Goal: Task Accomplishment & Management: Use online tool/utility

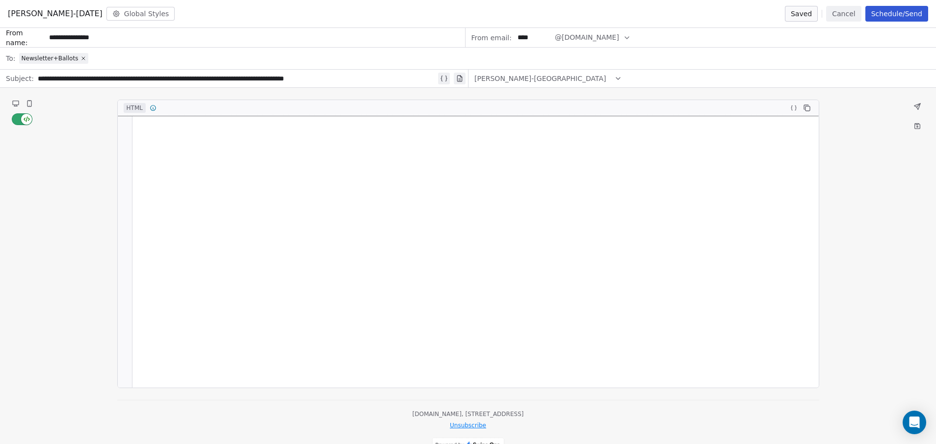
scroll to position [588, 0]
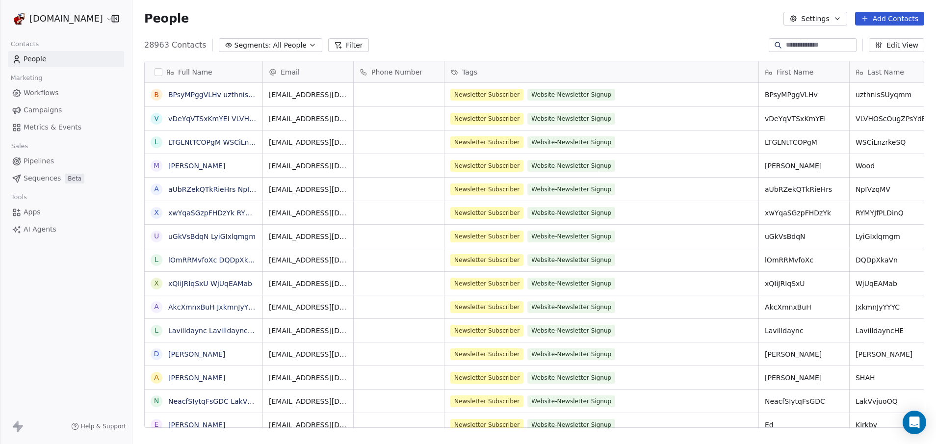
scroll to position [383, 796]
click at [51, 113] on span "Campaigns" at bounding box center [43, 110] width 38 height 10
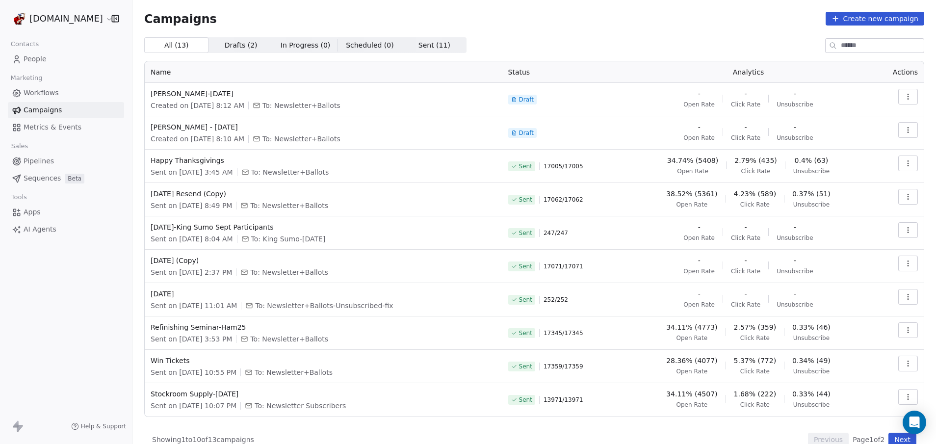
click at [904, 165] on icon "button" at bounding box center [908, 163] width 8 height 8
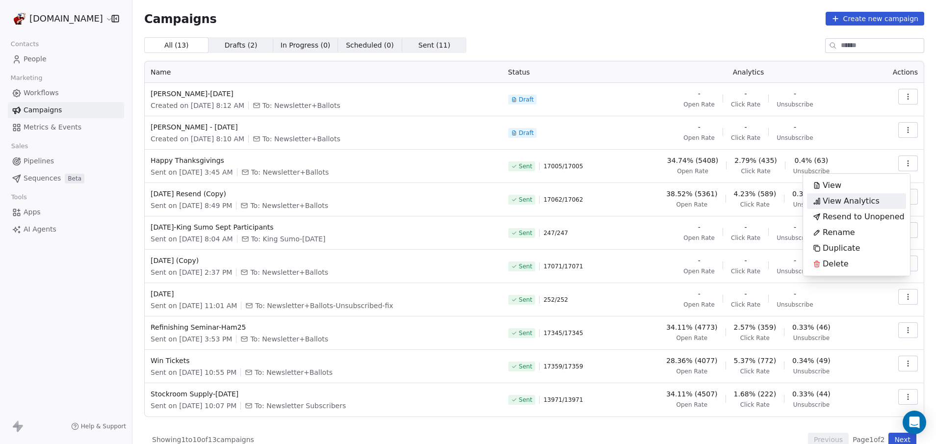
click at [864, 198] on span "View Analytics" at bounding box center [850, 201] width 57 height 12
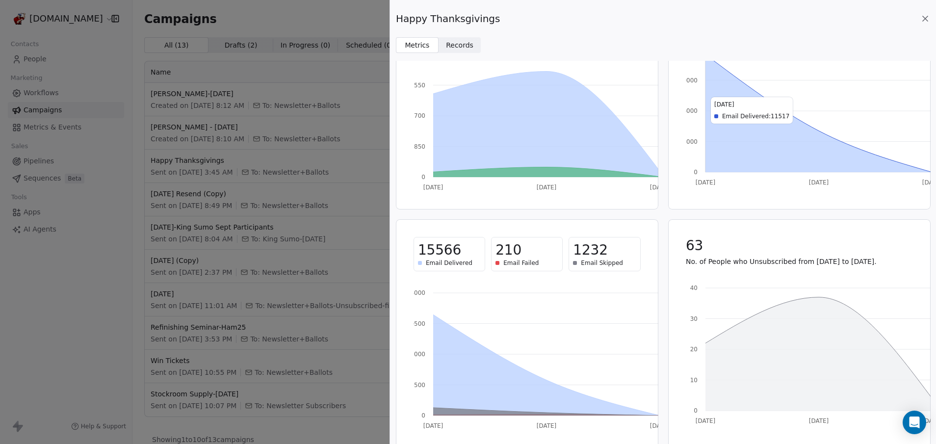
scroll to position [96, 0]
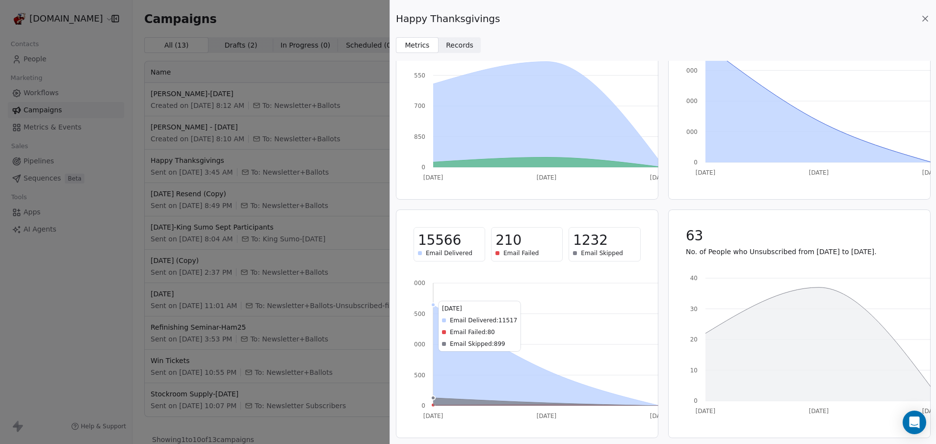
click at [445, 401] on icon at bounding box center [546, 402] width 227 height 8
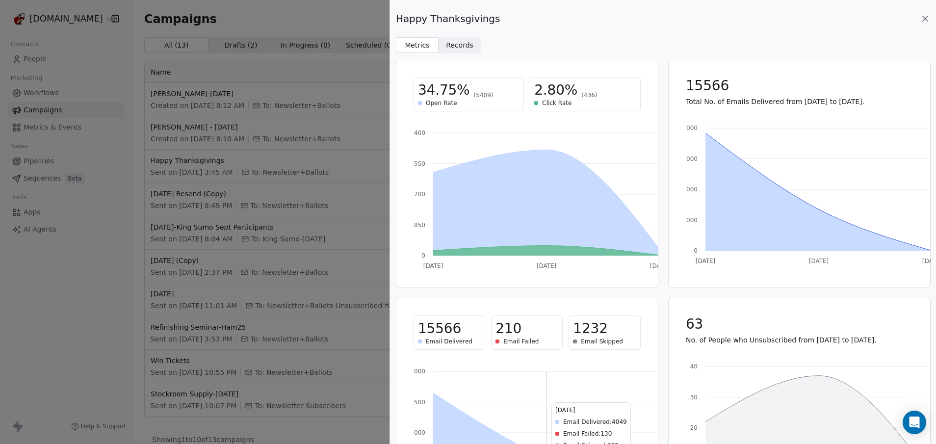
scroll to position [0, 0]
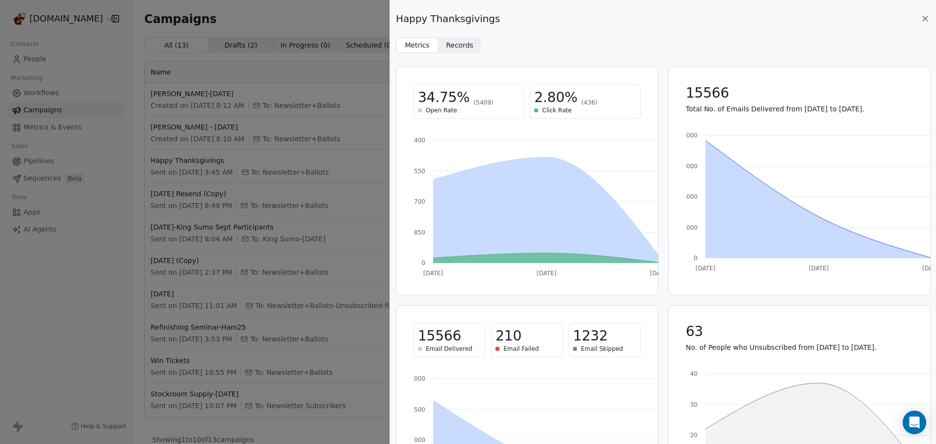
click at [460, 45] on span "Records" at bounding box center [459, 45] width 27 height 10
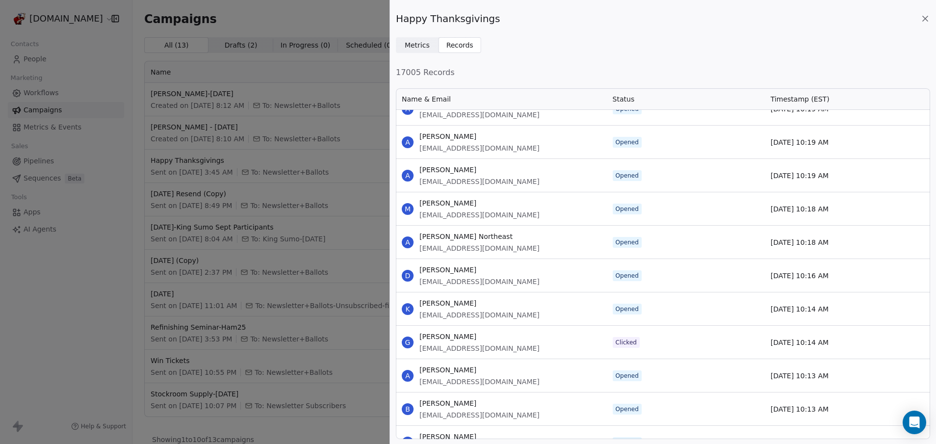
scroll to position [834, 0]
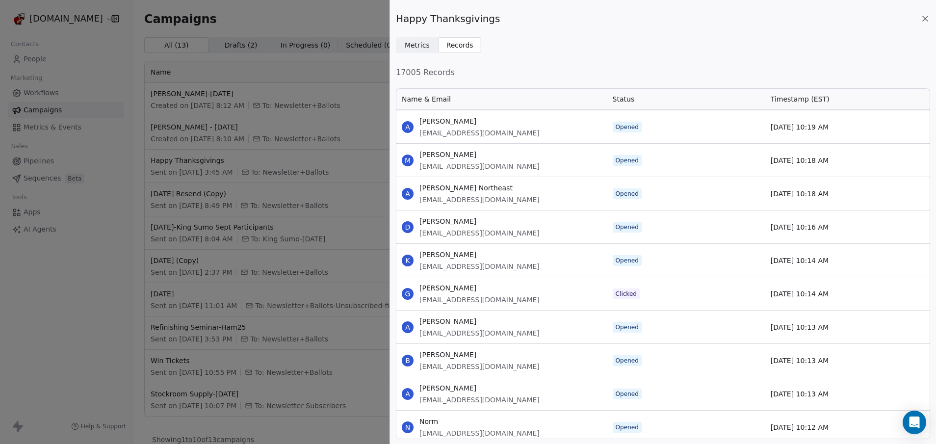
click at [921, 22] on icon at bounding box center [925, 19] width 10 height 10
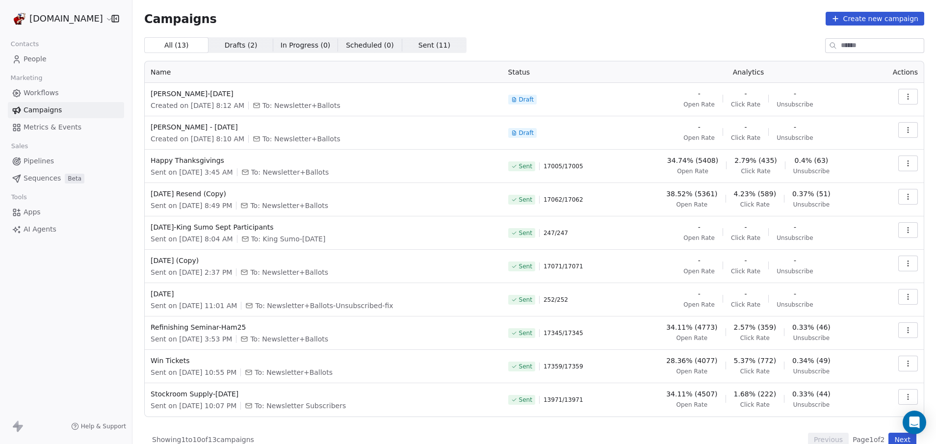
click at [904, 95] on icon "button" at bounding box center [908, 97] width 8 height 8
click at [842, 122] on div "Edit" at bounding box center [825, 119] width 37 height 16
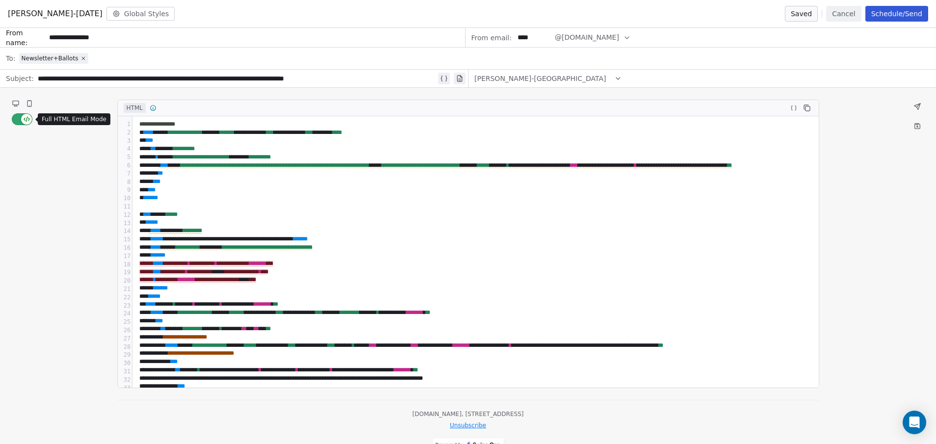
click at [13, 115] on button "button" at bounding box center [22, 119] width 21 height 12
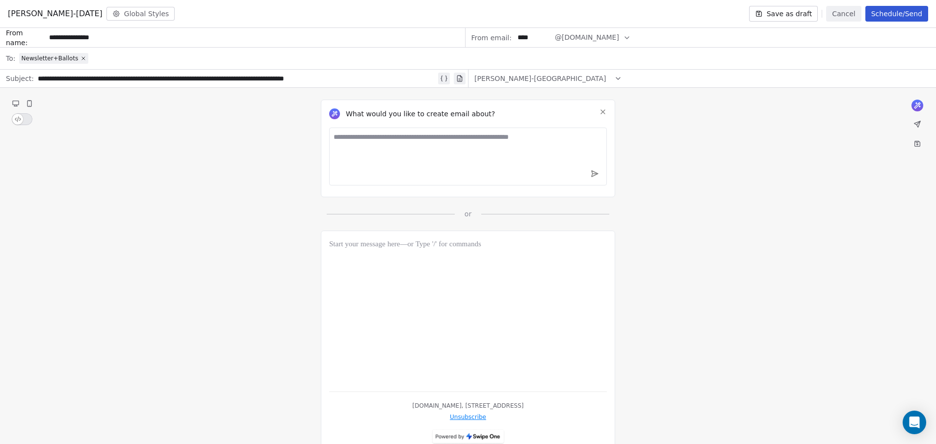
click at [29, 119] on button "button" at bounding box center [22, 119] width 21 height 12
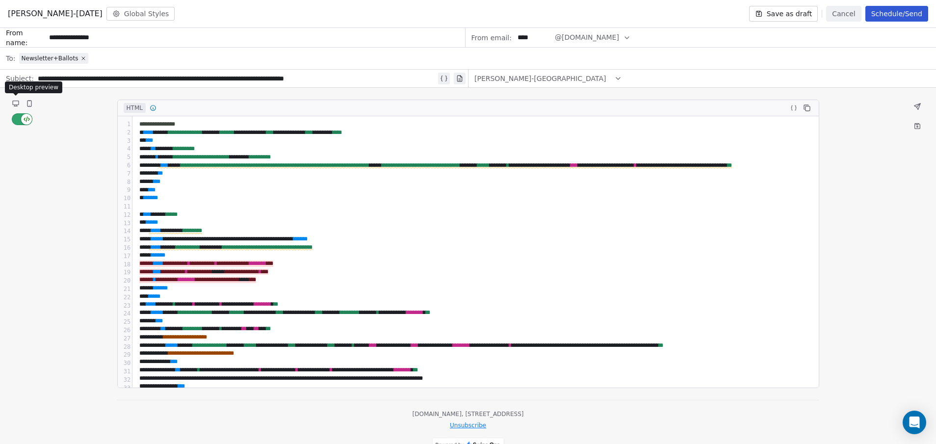
click at [15, 102] on icon at bounding box center [16, 103] width 6 height 4
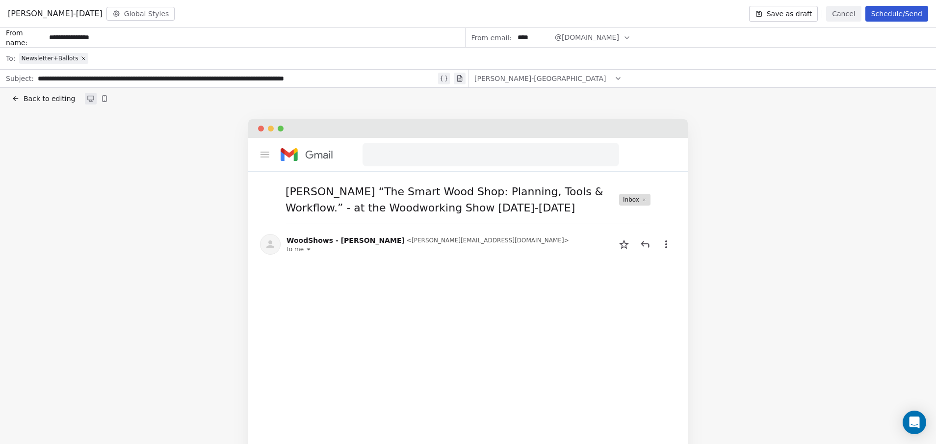
click at [15, 97] on icon at bounding box center [14, 98] width 2 height 2
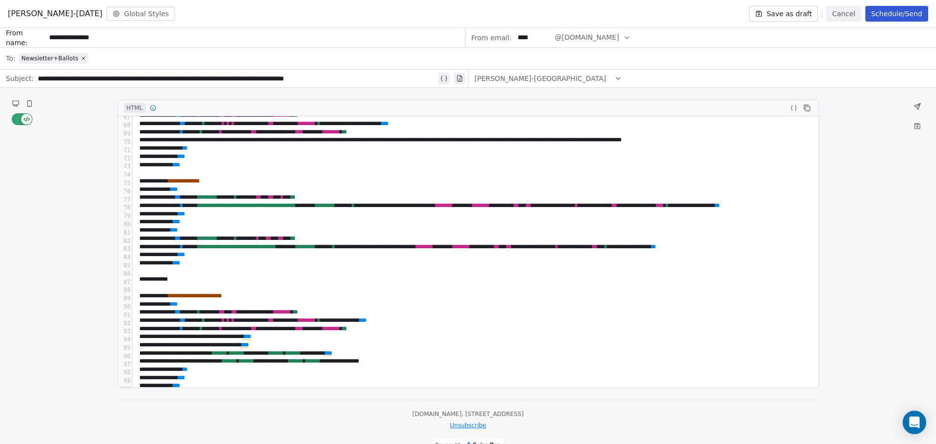
scroll to position [539, 0]
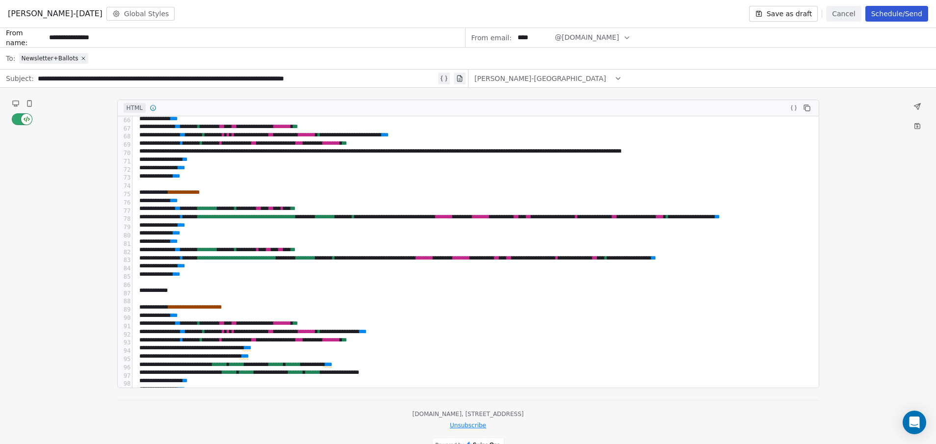
click at [179, 285] on div at bounding box center [529, 283] width 787 height 8
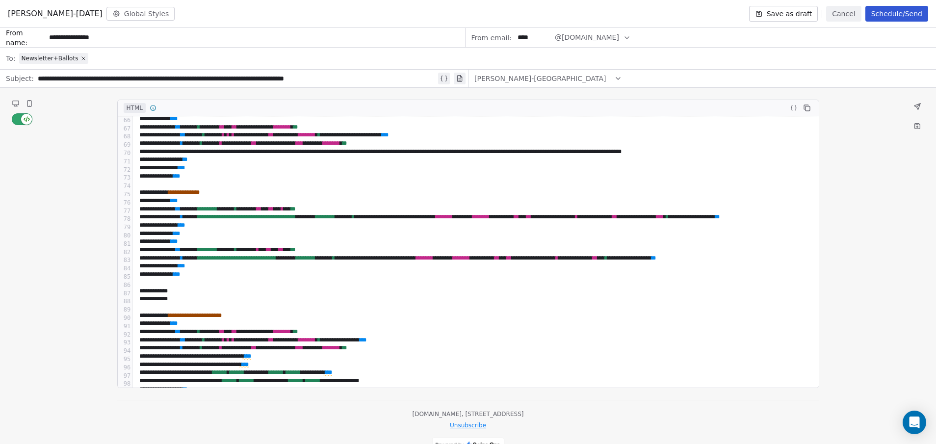
scroll to position [607, 0]
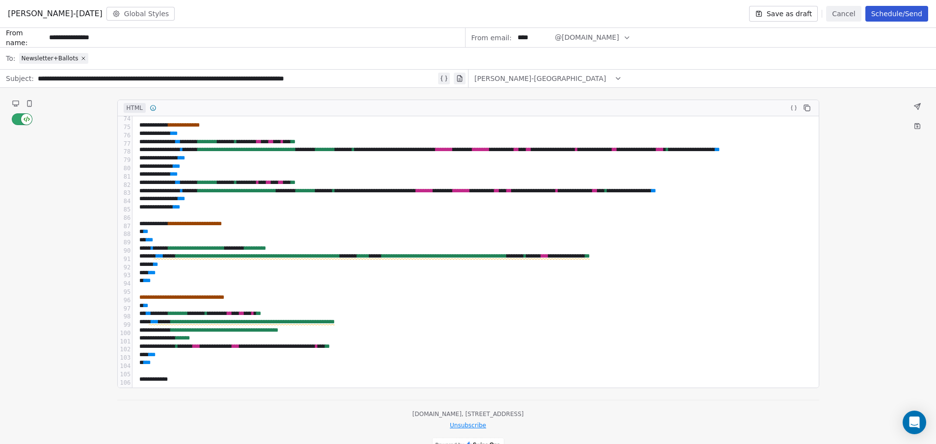
click at [16, 101] on icon at bounding box center [16, 103] width 6 height 4
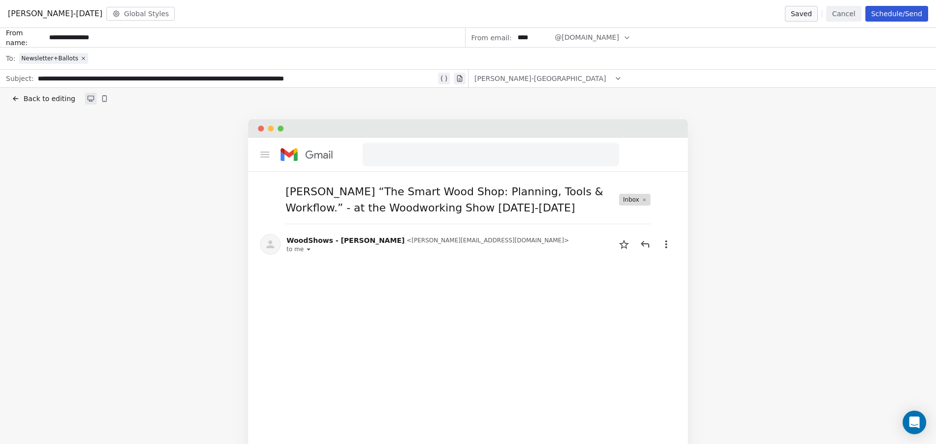
click at [29, 99] on span "Back to editing" at bounding box center [49, 99] width 51 height 10
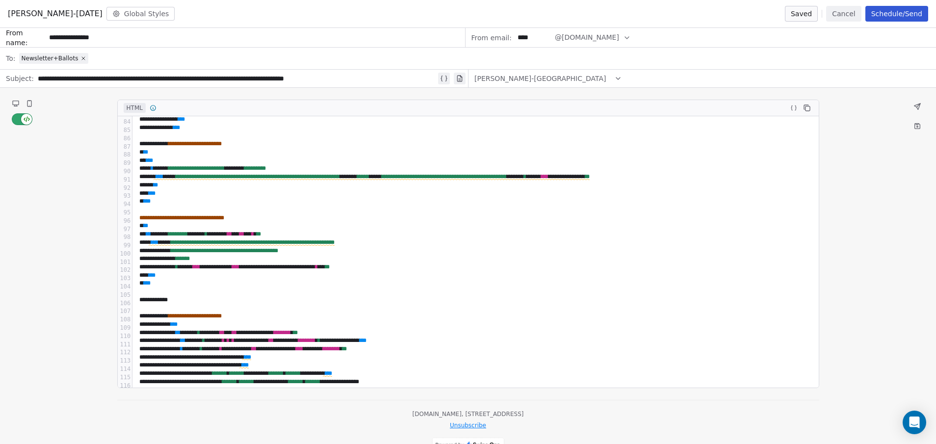
scroll to position [687, 0]
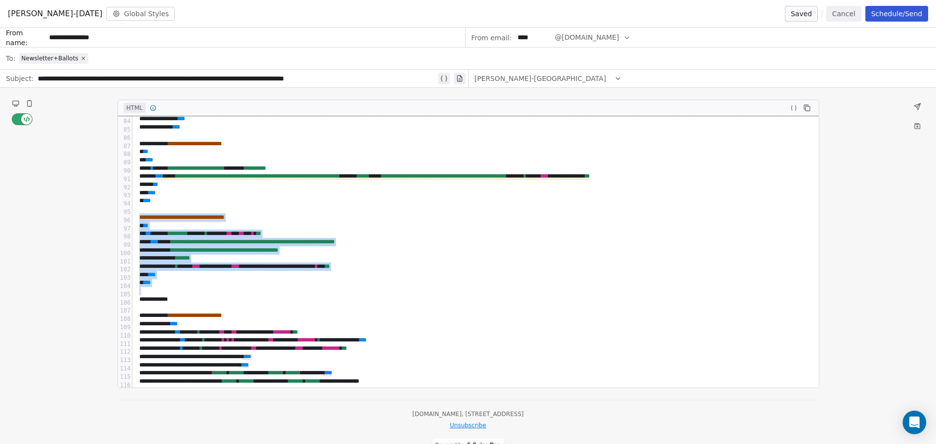
drag, startPoint x: 168, startPoint y: 292, endPoint x: 124, endPoint y: 220, distance: 84.5
click at [124, 220] on div "**********" at bounding box center [468, 251] width 701 height 271
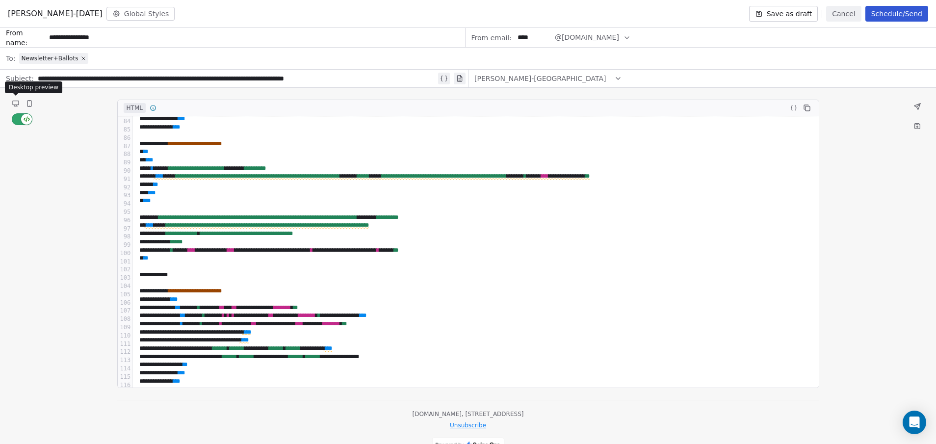
click at [18, 104] on icon at bounding box center [16, 103] width 6 height 4
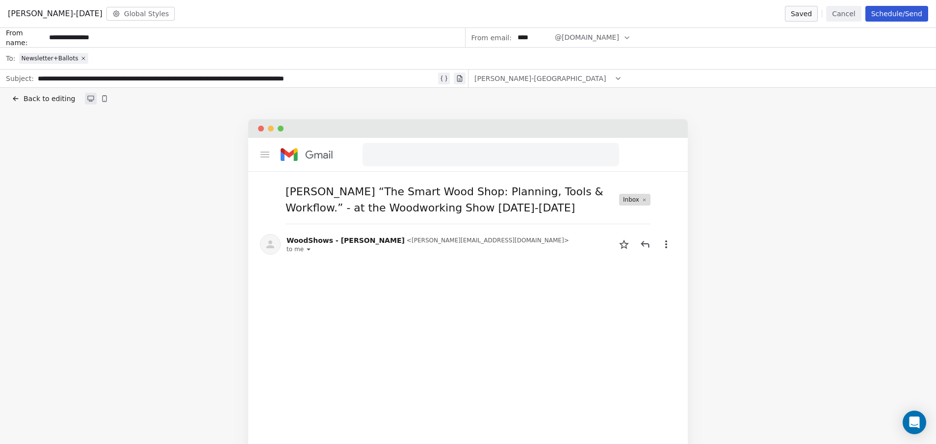
click at [11, 99] on button "Back to editing" at bounding box center [43, 99] width 67 height 14
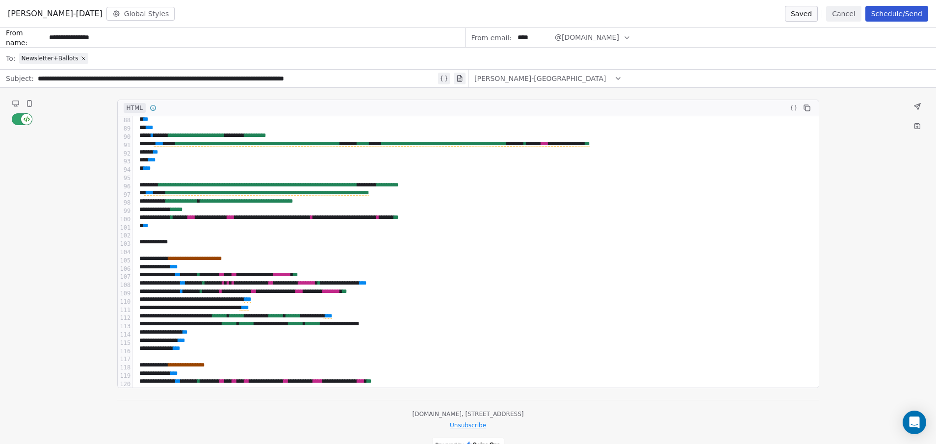
scroll to position [709, 0]
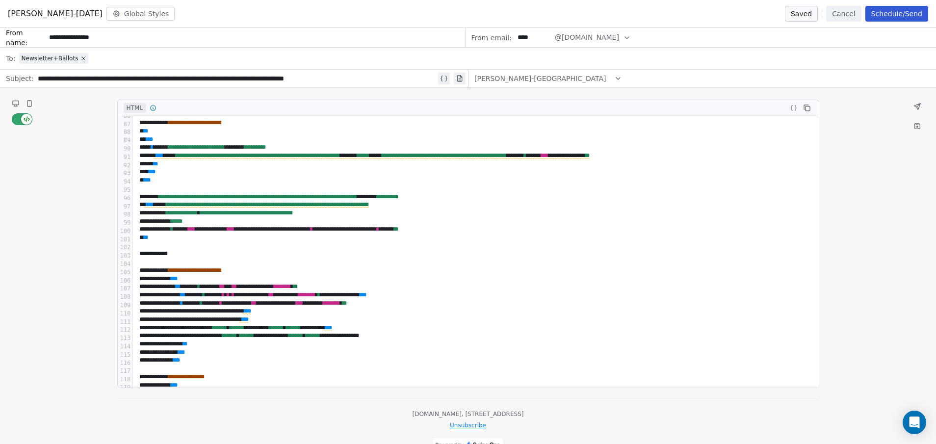
click at [14, 104] on icon at bounding box center [16, 103] width 6 height 4
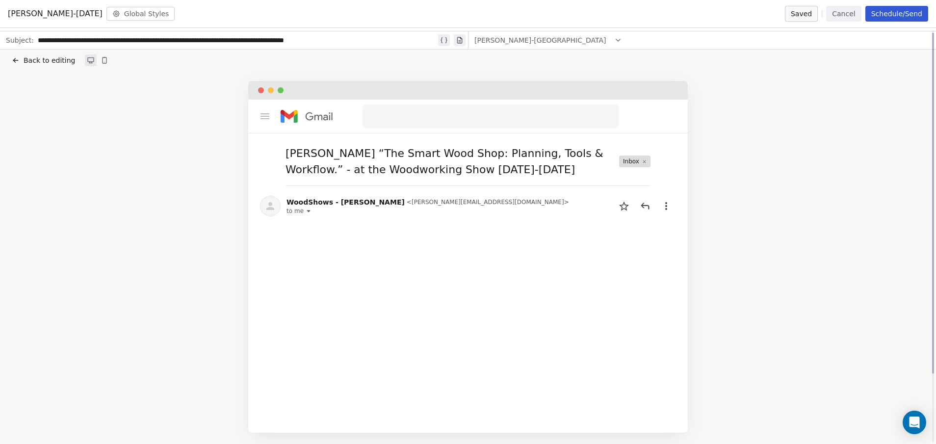
scroll to position [0, 0]
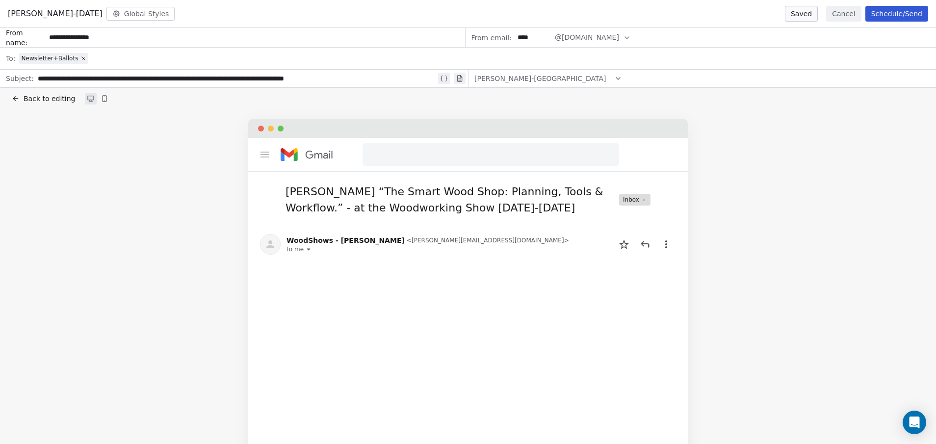
click at [40, 102] on span "Back to editing" at bounding box center [49, 99] width 51 height 10
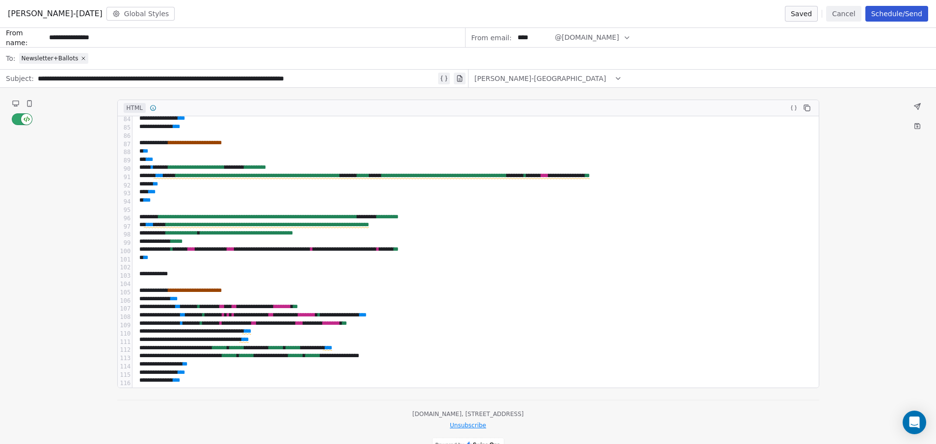
scroll to position [687, 0]
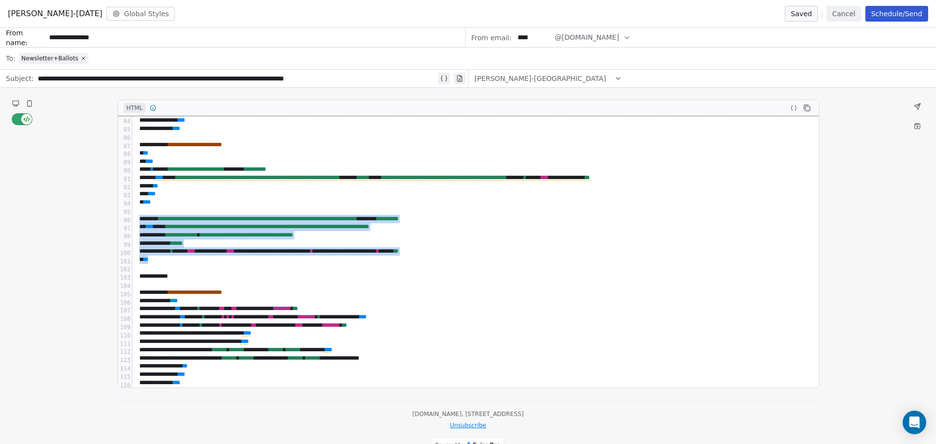
drag, startPoint x: 149, startPoint y: 260, endPoint x: 129, endPoint y: 217, distance: 47.4
click at [129, 217] on div "**********" at bounding box center [468, 251] width 701 height 271
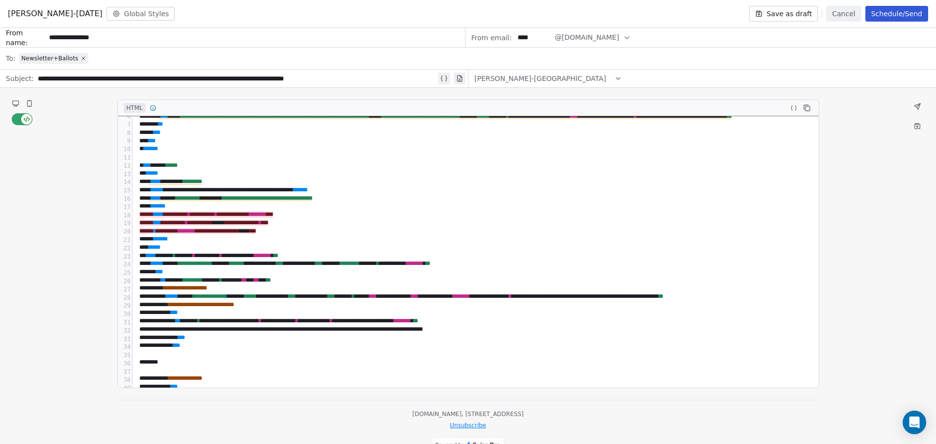
scroll to position [0, 0]
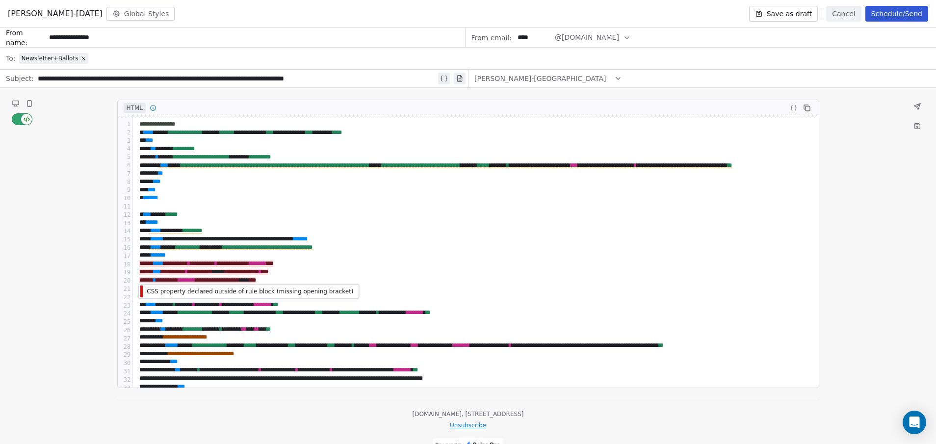
click at [416, 277] on div "**********" at bounding box center [529, 280] width 787 height 8
click at [564, 272] on div "**********" at bounding box center [529, 272] width 787 height 8
click at [19, 104] on icon at bounding box center [16, 104] width 8 height 8
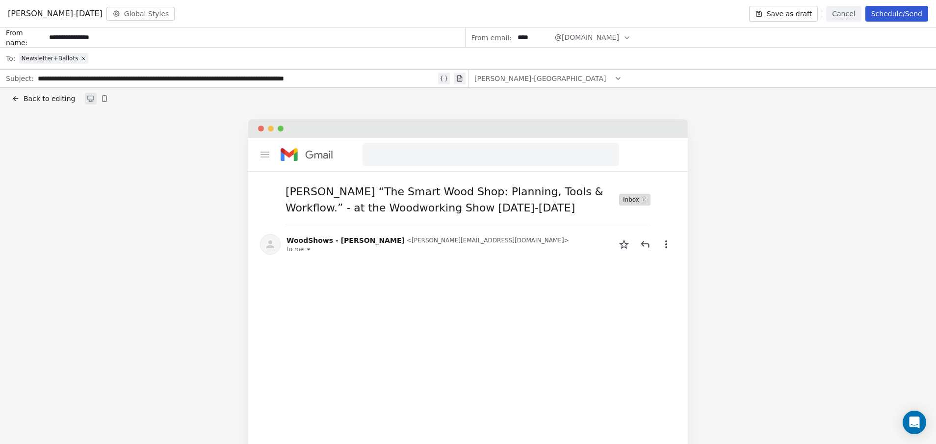
click at [54, 99] on span "Back to editing" at bounding box center [49, 99] width 51 height 10
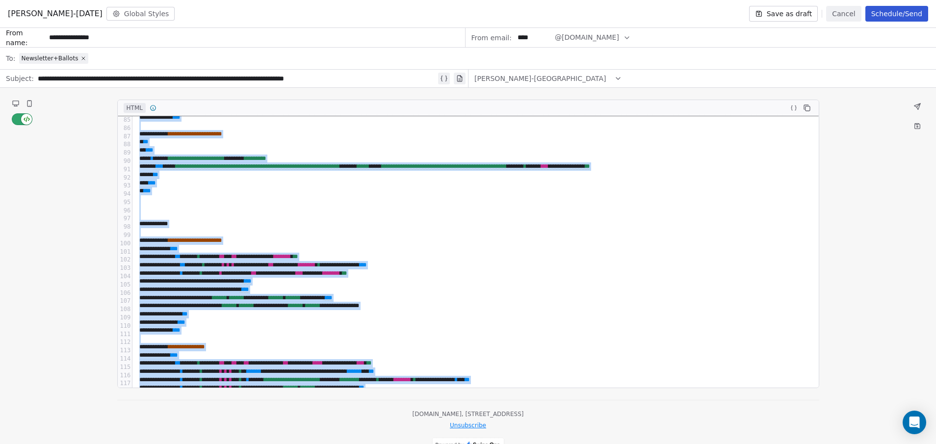
scroll to position [815, 0]
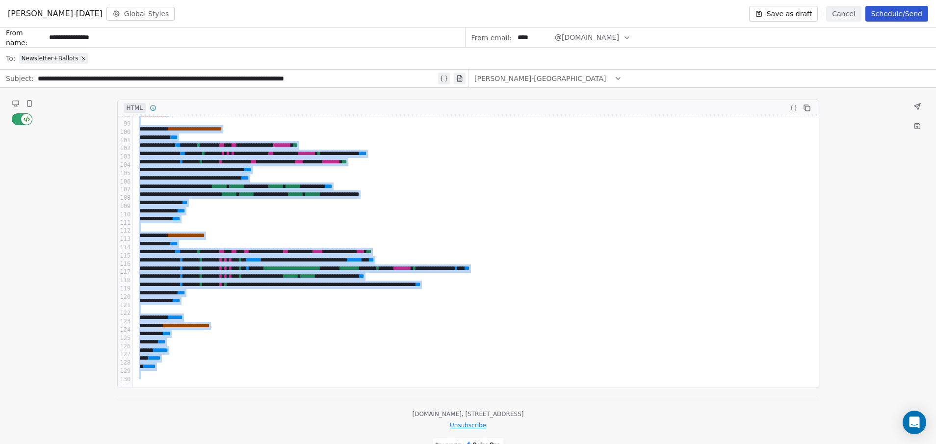
drag, startPoint x: 139, startPoint y: 124, endPoint x: 756, endPoint y: 466, distance: 706.0
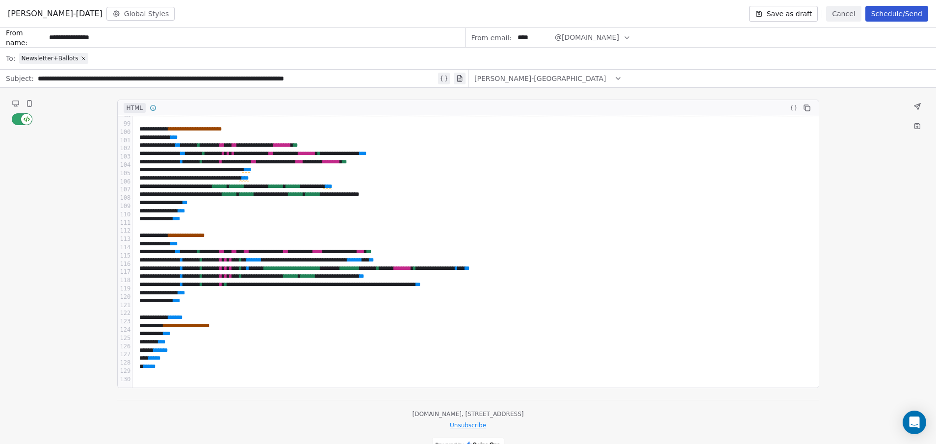
scroll to position [0, 0]
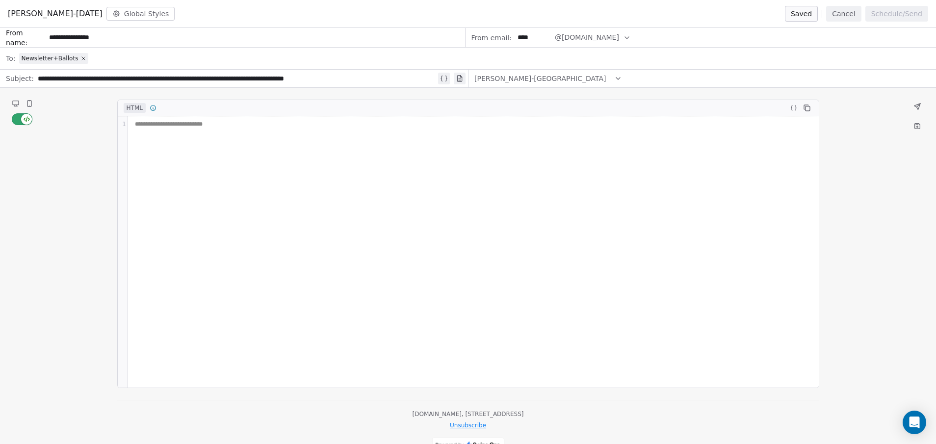
click at [180, 130] on div "**********" at bounding box center [473, 251] width 691 height 271
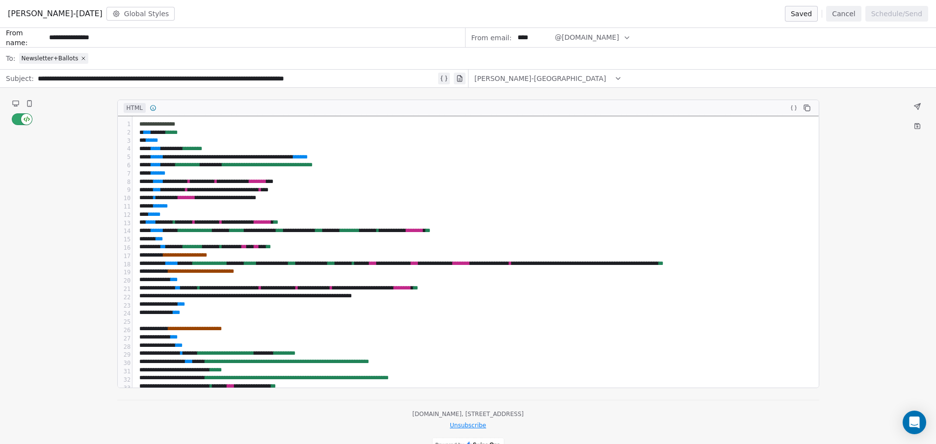
scroll to position [870, 0]
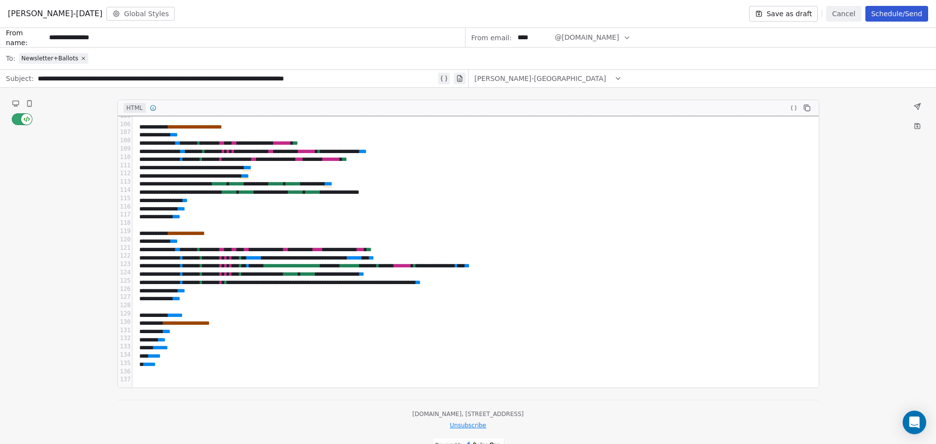
click at [14, 104] on icon at bounding box center [16, 103] width 6 height 4
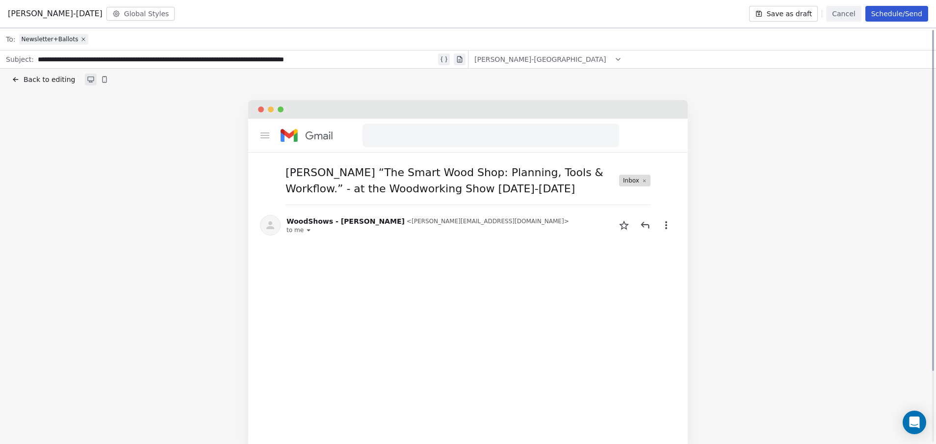
scroll to position [0, 0]
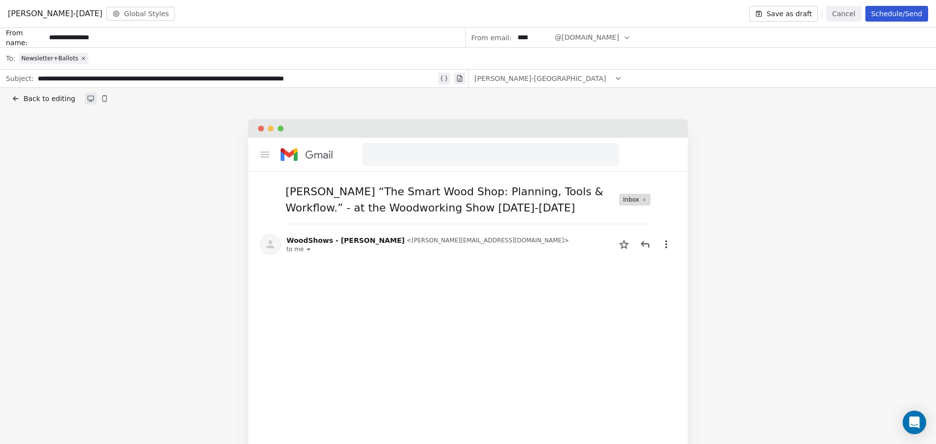
click at [39, 97] on span "Back to editing" at bounding box center [49, 99] width 51 height 10
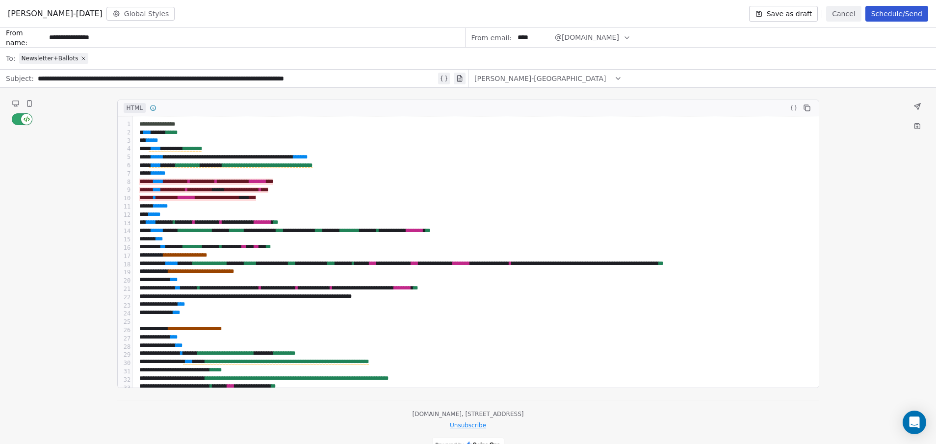
click at [410, 175] on div "* ***** *" at bounding box center [484, 173] width 696 height 8
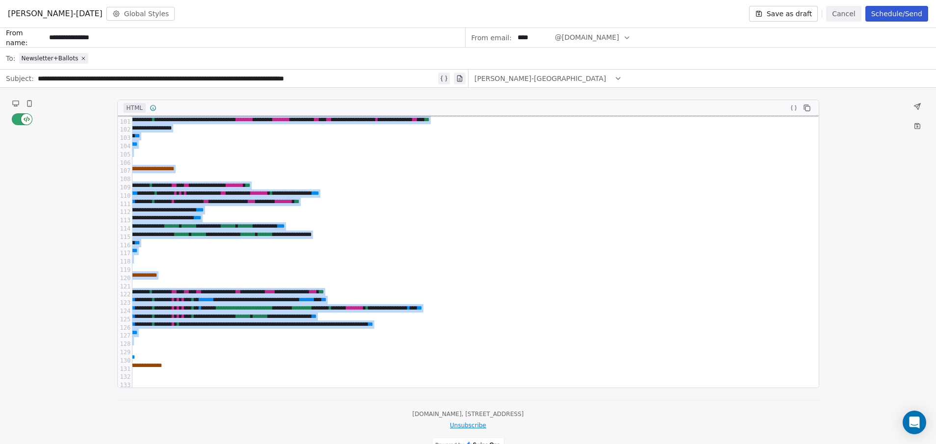
scroll to position [872, 54]
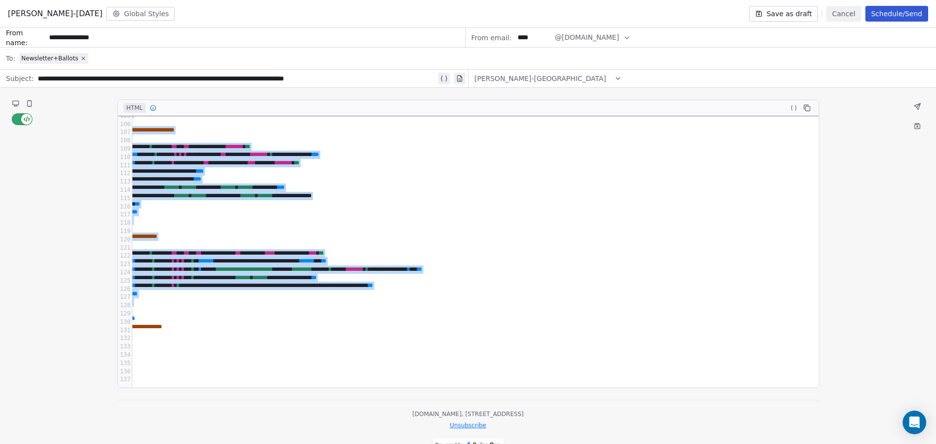
drag, startPoint x: 137, startPoint y: 123, endPoint x: 936, endPoint y: 467, distance: 869.5
click at [935, 443] on html "[DOMAIN_NAME] Contacts People Marketing Workflows Campaigns Metrics & Events Sa…" at bounding box center [468, 222] width 936 height 444
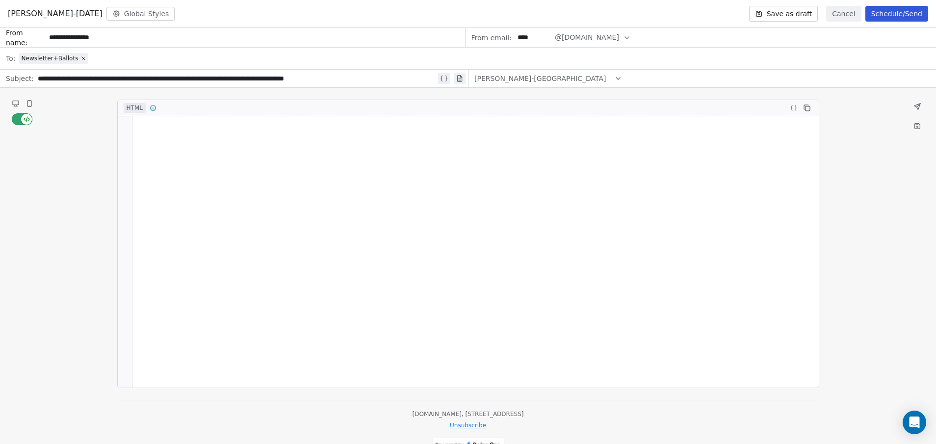
scroll to position [986, 0]
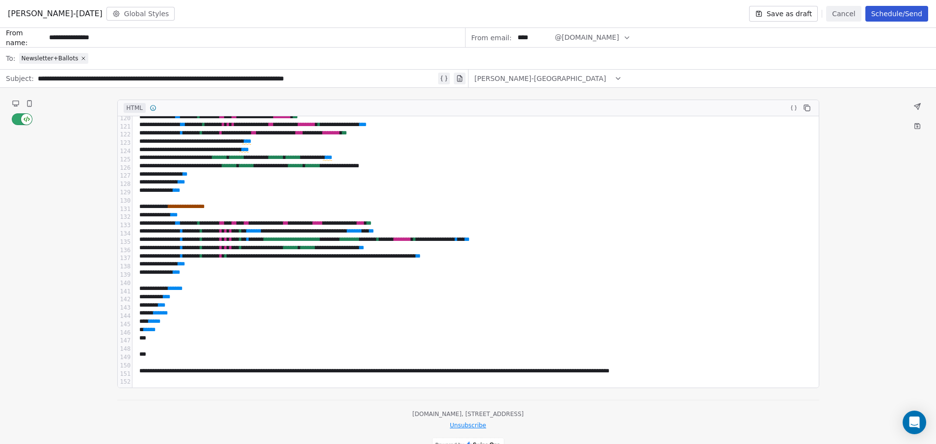
click at [20, 104] on button at bounding box center [16, 104] width 12 height 12
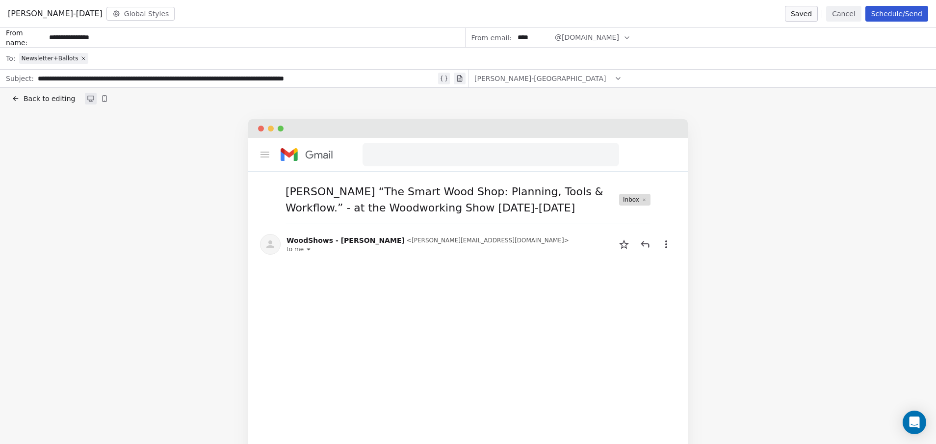
click at [17, 99] on icon at bounding box center [15, 99] width 4 height 0
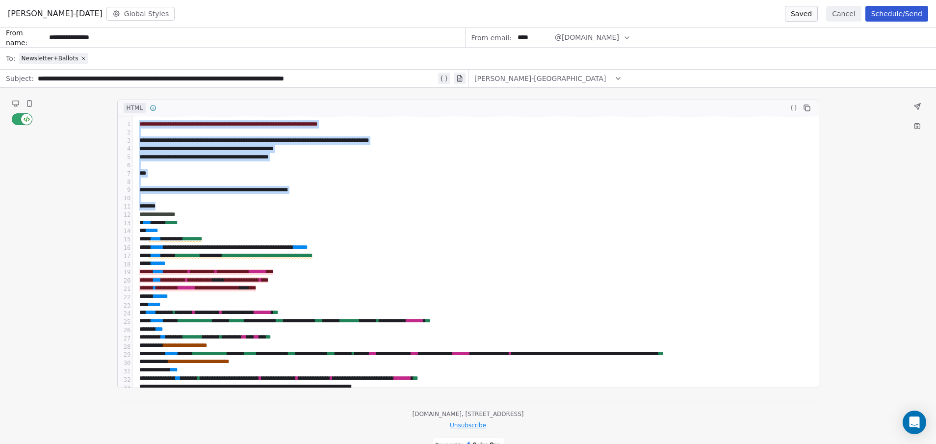
drag, startPoint x: 171, startPoint y: 203, endPoint x: 102, endPoint y: 119, distance: 108.1
click at [102, 119] on div "**********" at bounding box center [468, 276] width 936 height 377
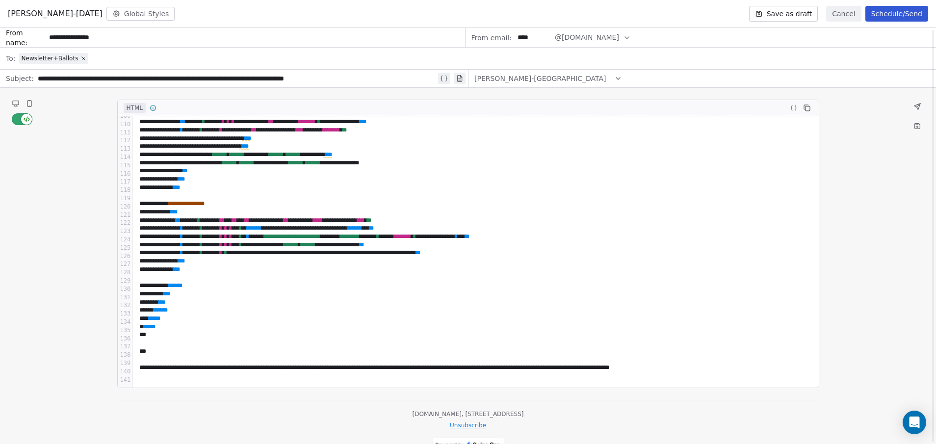
scroll to position [21, 0]
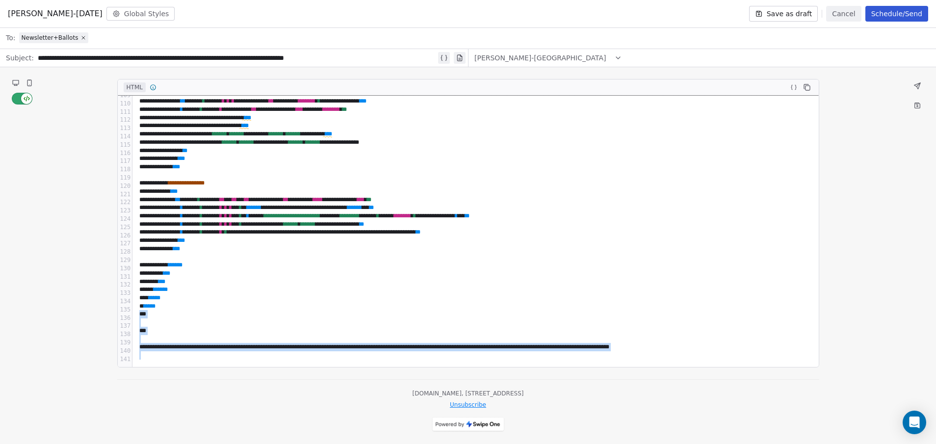
drag, startPoint x: 134, startPoint y: 310, endPoint x: 759, endPoint y: 382, distance: 629.4
click at [759, 382] on div "**********" at bounding box center [468, 255] width 702 height 353
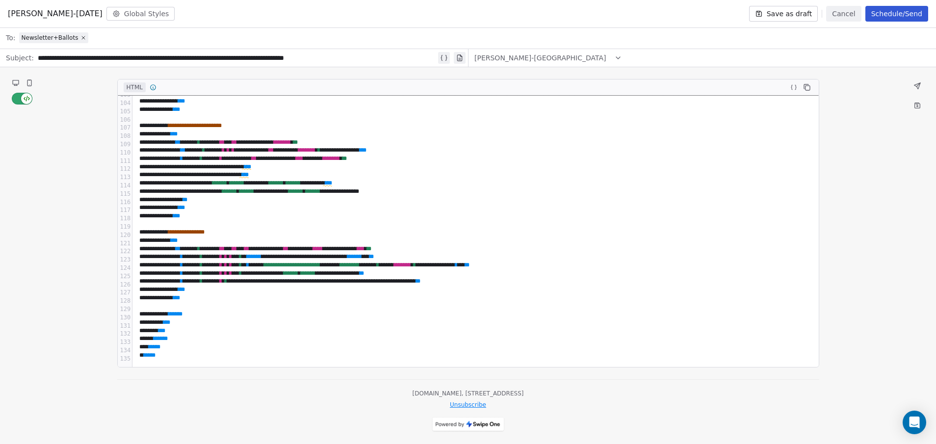
scroll to position [856, 0]
click at [18, 84] on icon at bounding box center [16, 82] width 6 height 4
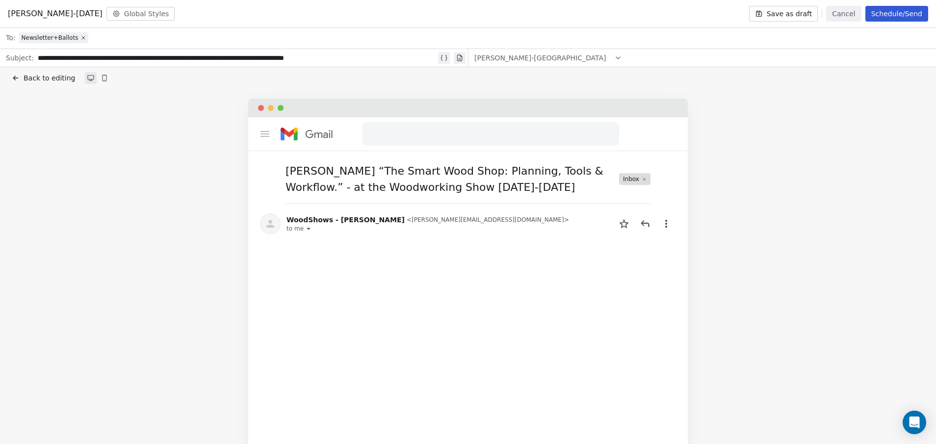
click at [88, 76] on icon at bounding box center [91, 78] width 6 height 4
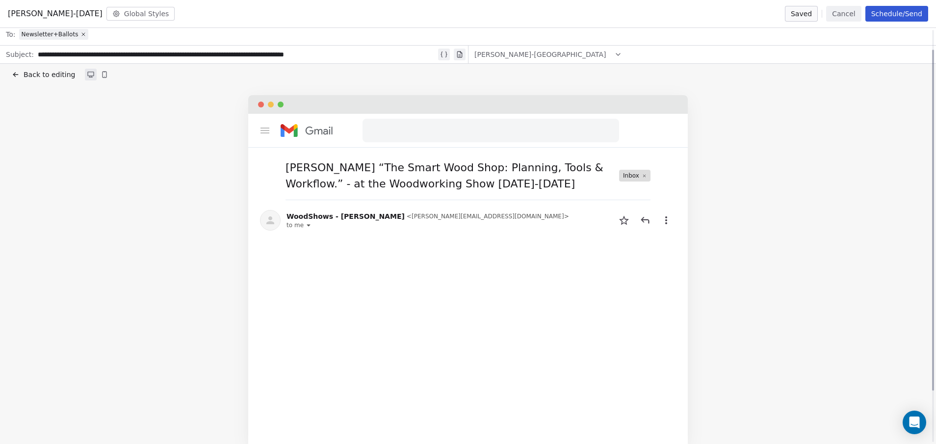
scroll to position [0, 0]
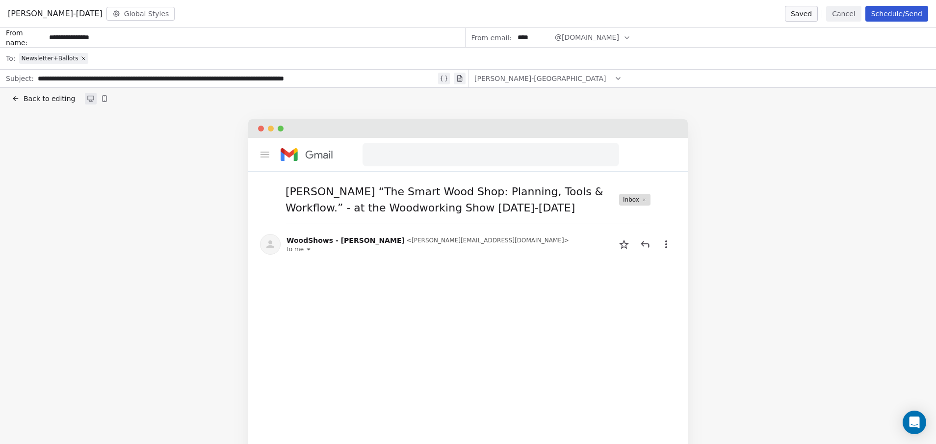
click at [17, 98] on icon at bounding box center [16, 99] width 8 height 8
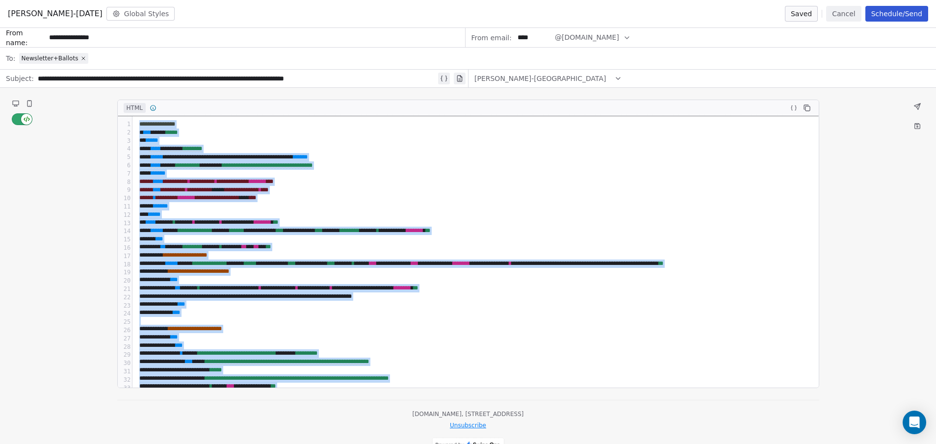
scroll to position [63, 0]
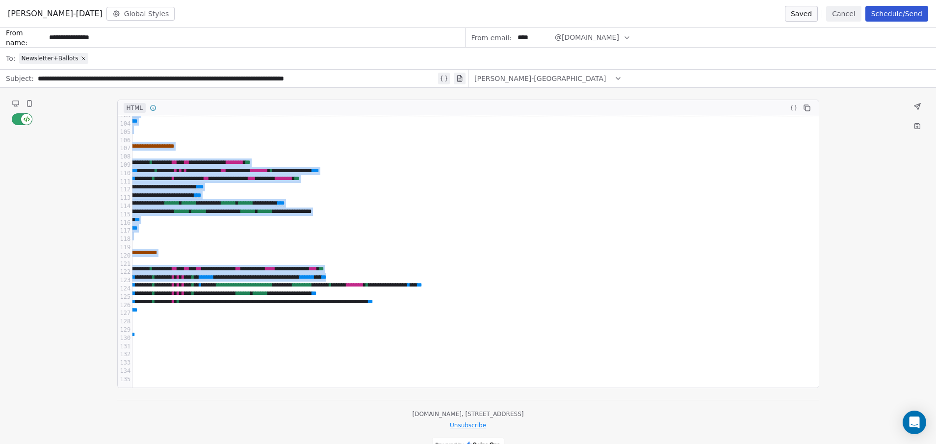
drag, startPoint x: 139, startPoint y: 124, endPoint x: 936, endPoint y: 467, distance: 867.9
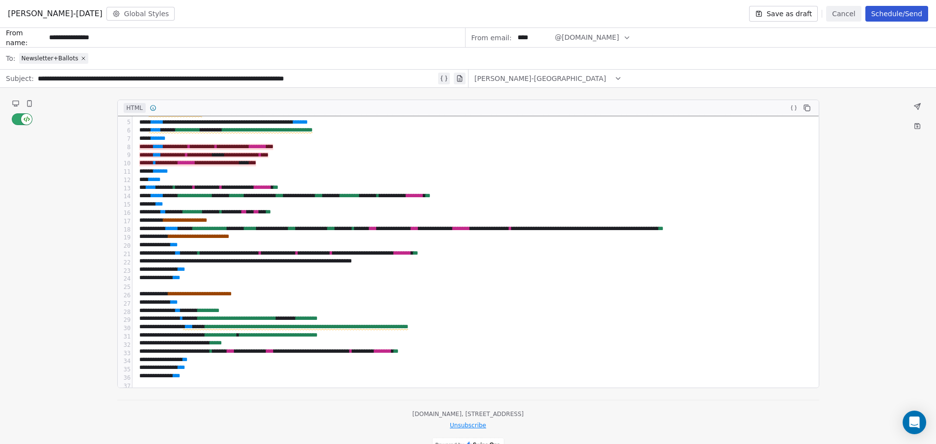
scroll to position [0, 0]
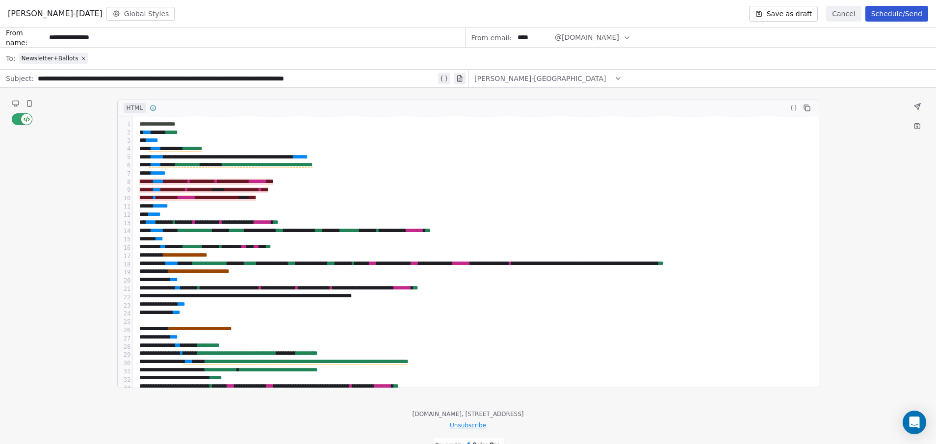
click at [16, 104] on icon at bounding box center [16, 103] width 6 height 4
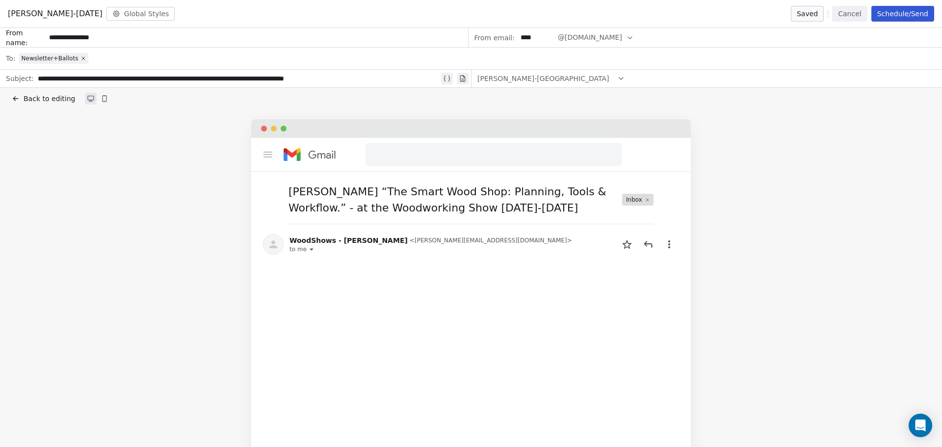
click at [49, 101] on span "Back to editing" at bounding box center [49, 99] width 51 height 10
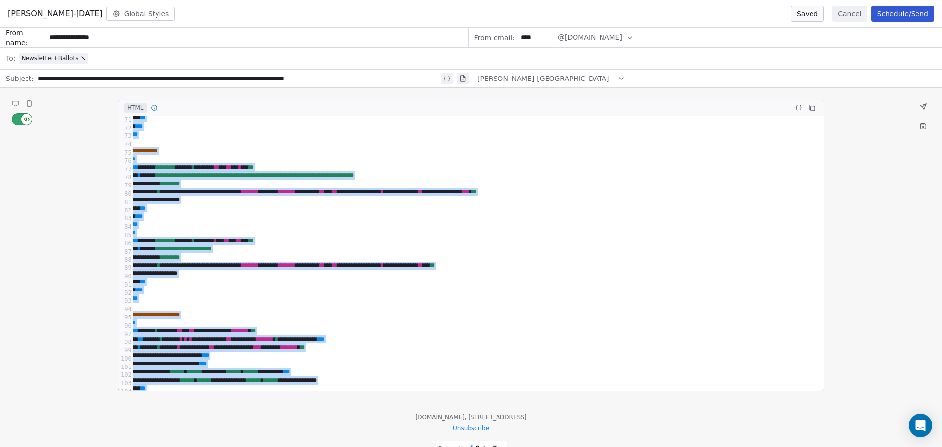
scroll to position [754, 50]
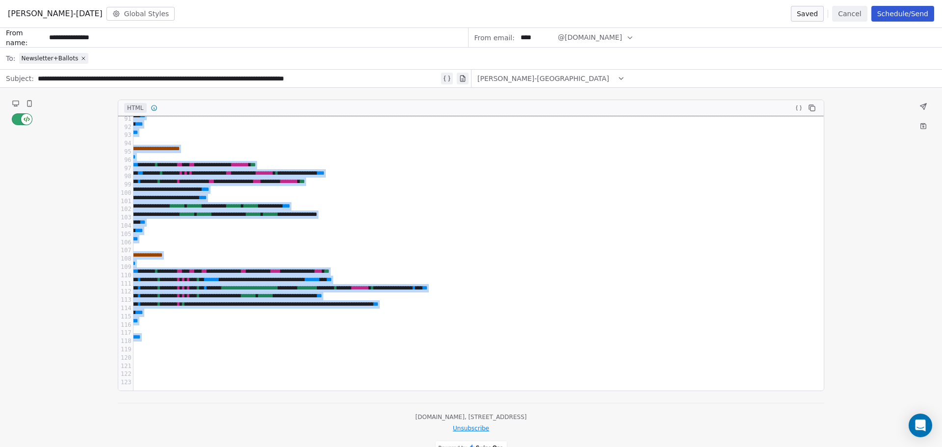
drag, startPoint x: 137, startPoint y: 123, endPoint x: 911, endPoint y: 470, distance: 848.6
click at [911, 443] on html "[DOMAIN_NAME] Contacts People Marketing Workflows Campaigns Metrics & Events Sa…" at bounding box center [471, 223] width 942 height 447
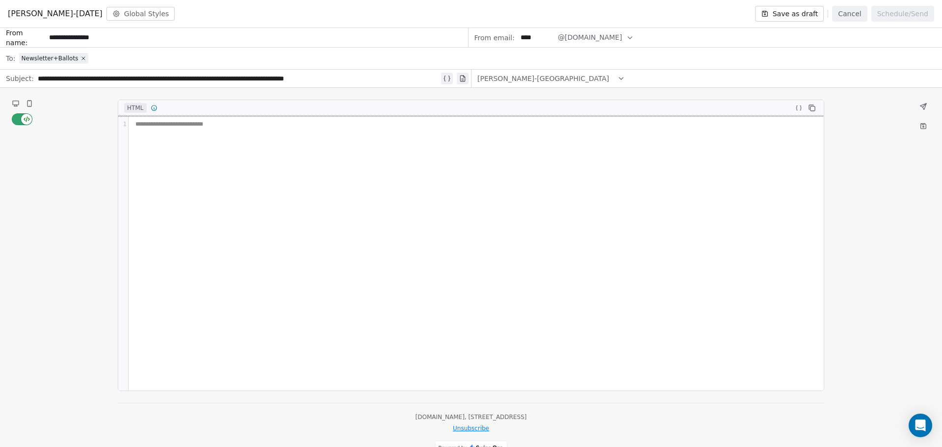
scroll to position [0, 0]
click at [159, 154] on div "**********" at bounding box center [475, 253] width 695 height 274
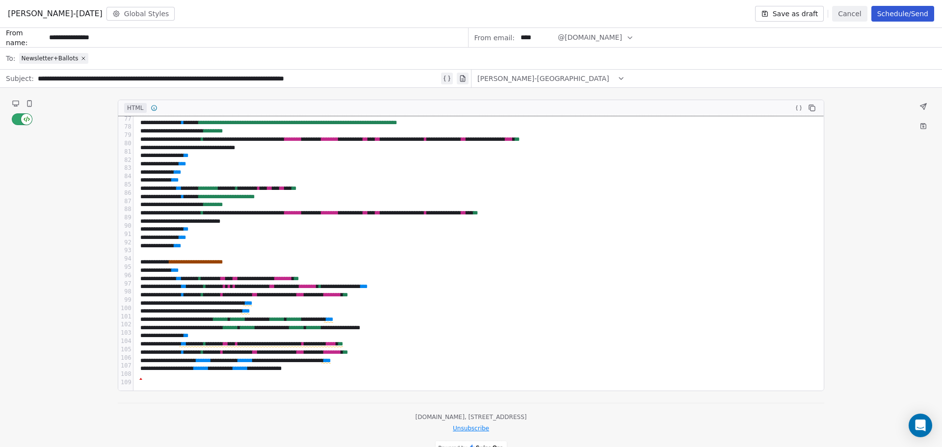
click at [13, 104] on icon at bounding box center [16, 103] width 6 height 4
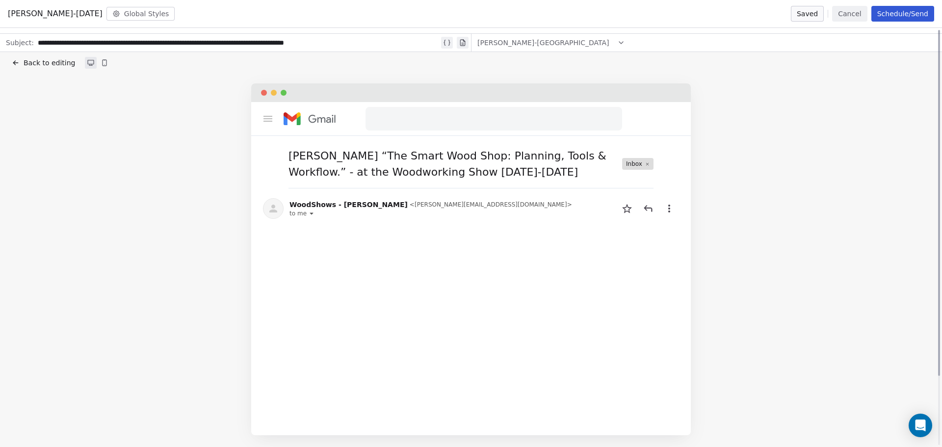
scroll to position [0, 0]
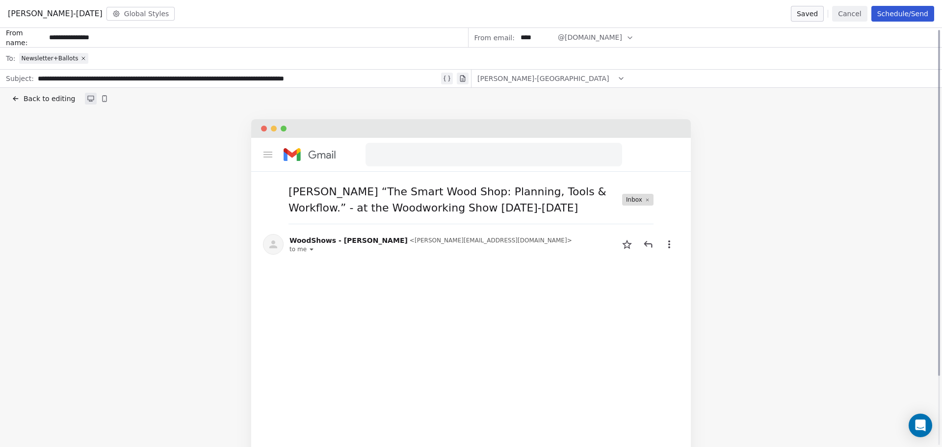
click at [42, 102] on span "Back to editing" at bounding box center [49, 99] width 51 height 10
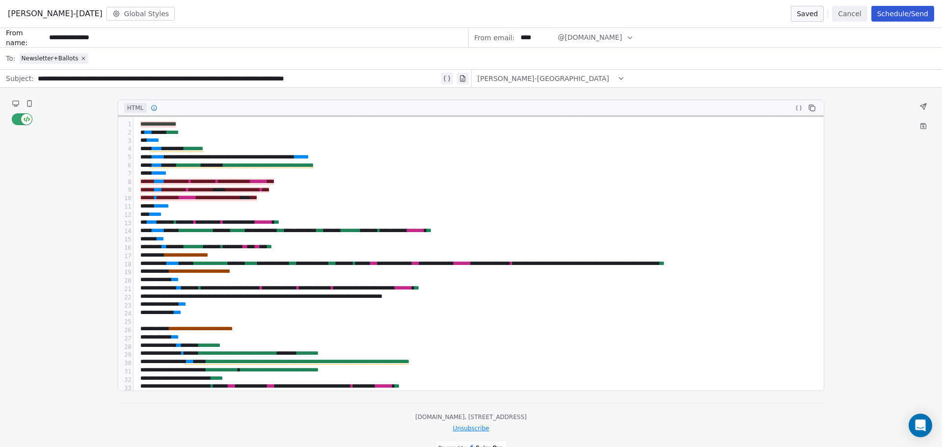
click at [140, 126] on span "**********" at bounding box center [158, 124] width 36 height 6
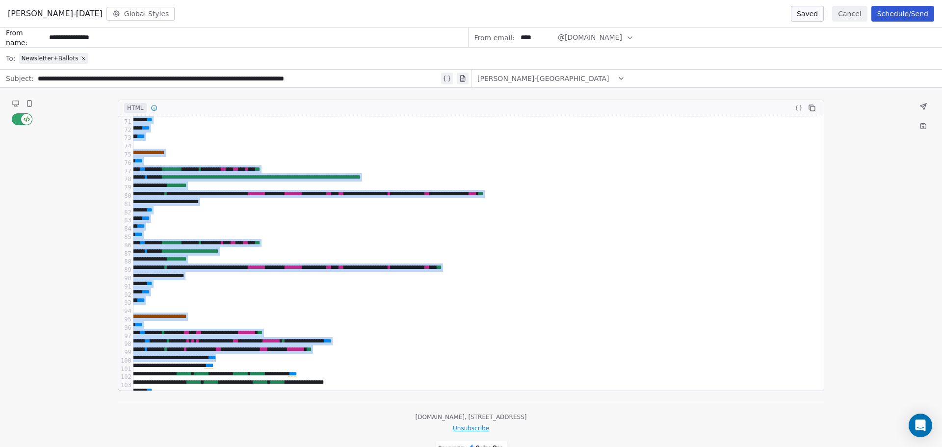
scroll to position [639, 50]
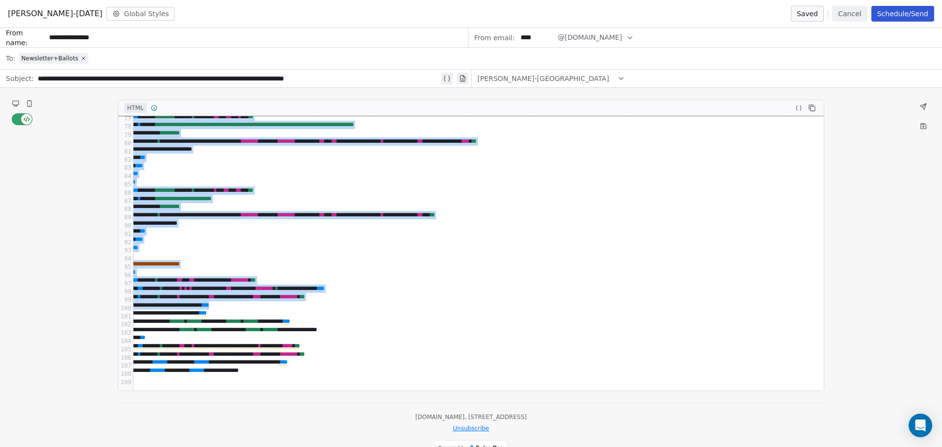
drag, startPoint x: 139, startPoint y: 123, endPoint x: 827, endPoint y: 470, distance: 771.1
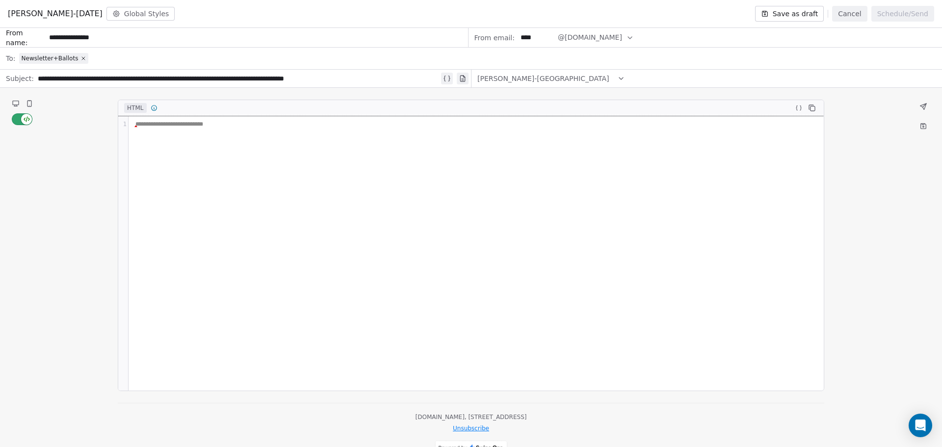
scroll to position [0, 0]
click at [215, 124] on div "**********" at bounding box center [475, 124] width 687 height 8
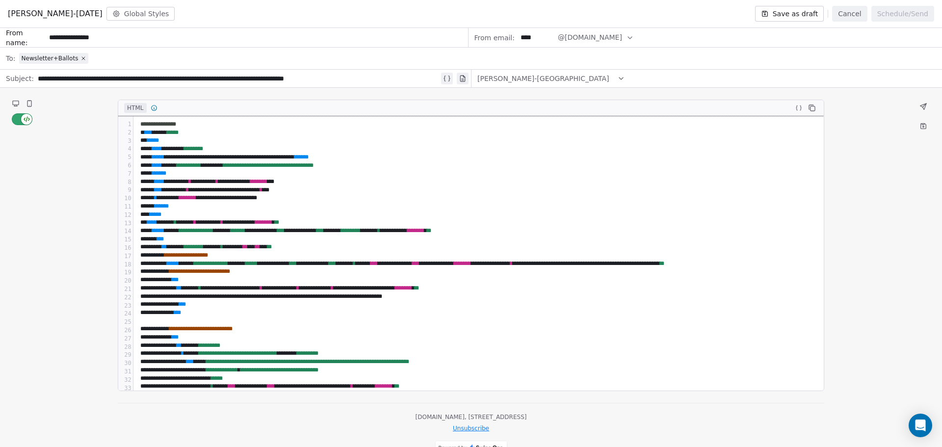
scroll to position [818, 0]
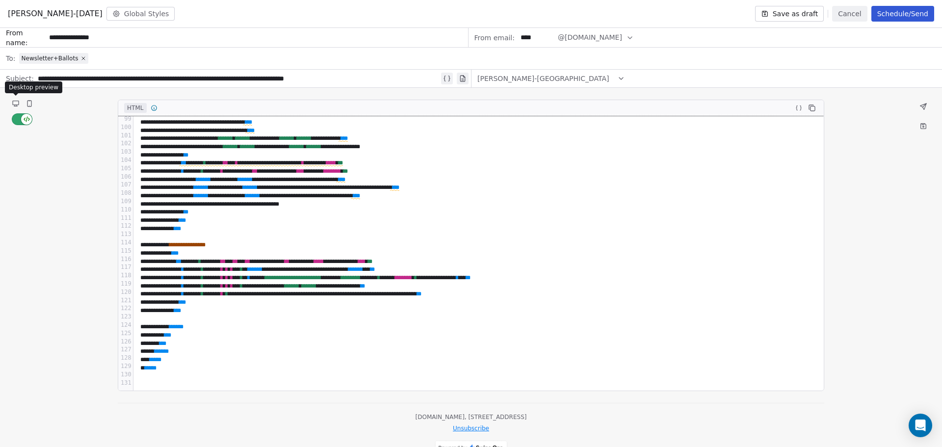
click at [16, 104] on icon at bounding box center [16, 103] width 6 height 4
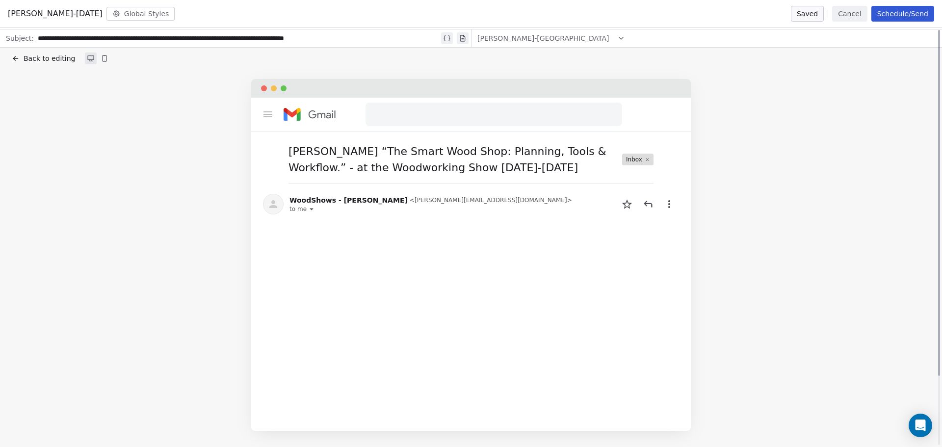
scroll to position [0, 0]
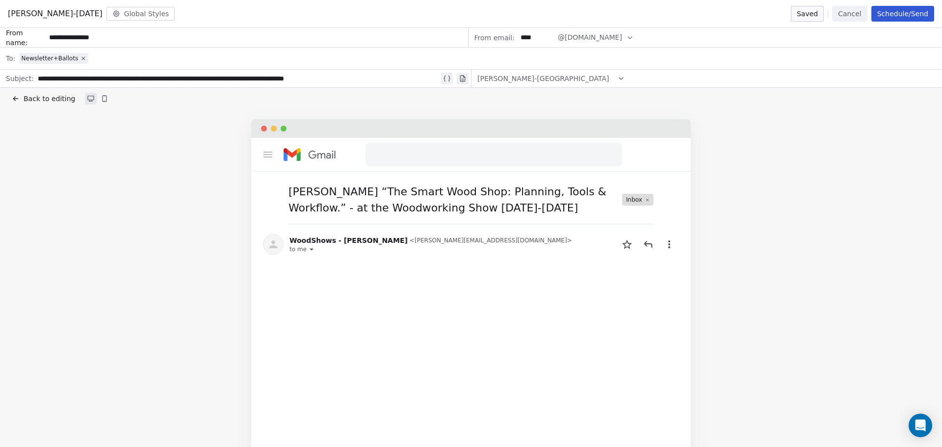
click at [19, 102] on icon at bounding box center [16, 99] width 8 height 8
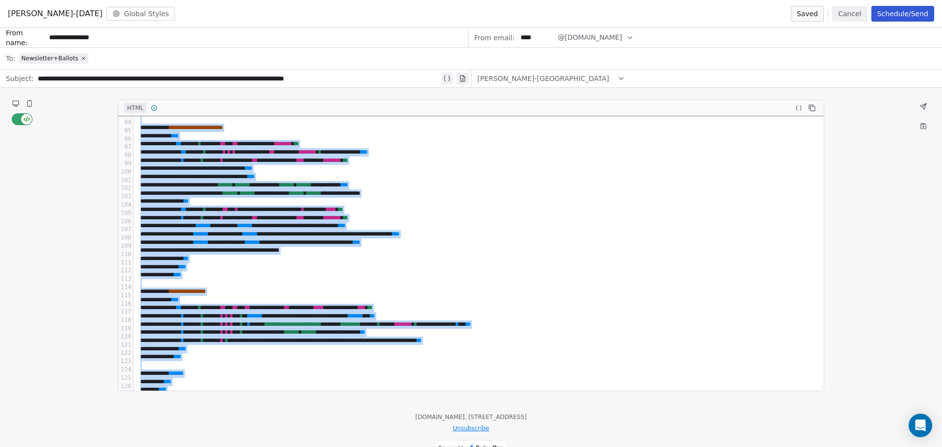
scroll to position [820, 0]
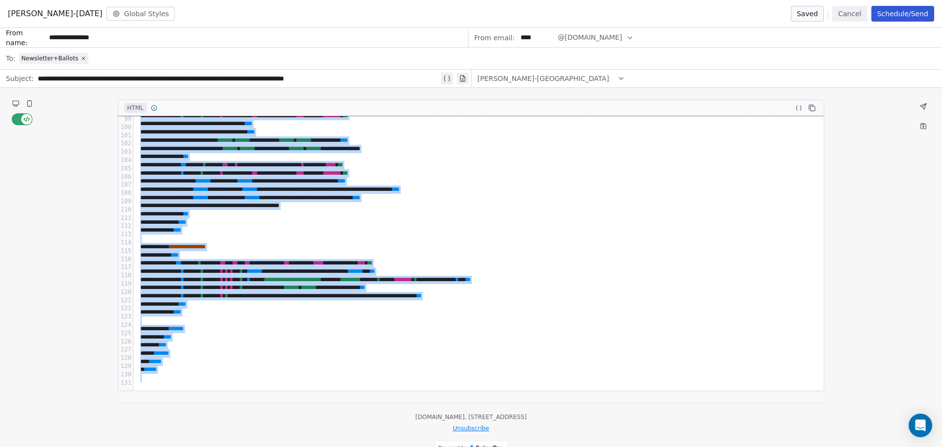
drag, startPoint x: 138, startPoint y: 125, endPoint x: 649, endPoint y: 470, distance: 616.7
click at [649, 443] on html "[DOMAIN_NAME] Contacts People Marketing Workflows Campaigns Metrics & Events Sa…" at bounding box center [471, 223] width 942 height 447
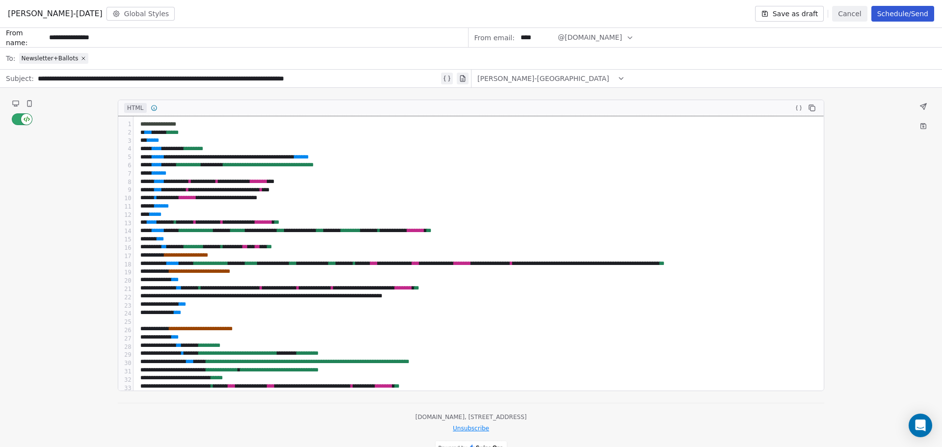
scroll to position [818, 0]
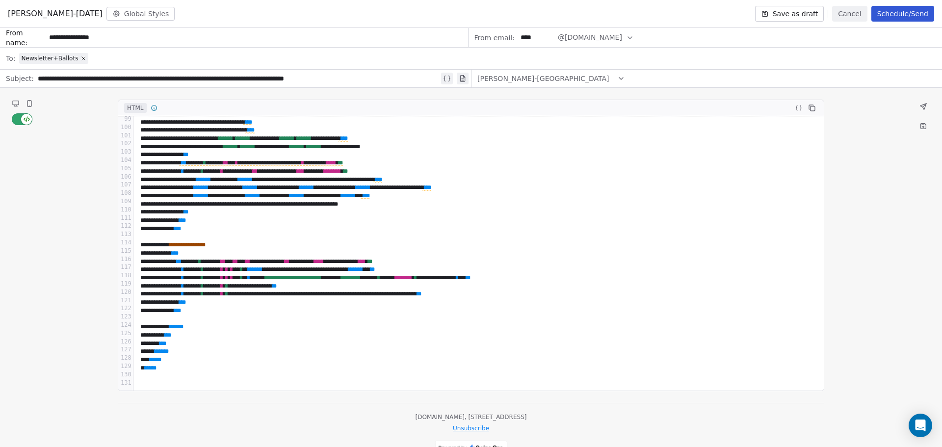
click at [17, 105] on icon at bounding box center [17, 105] width 0 height 1
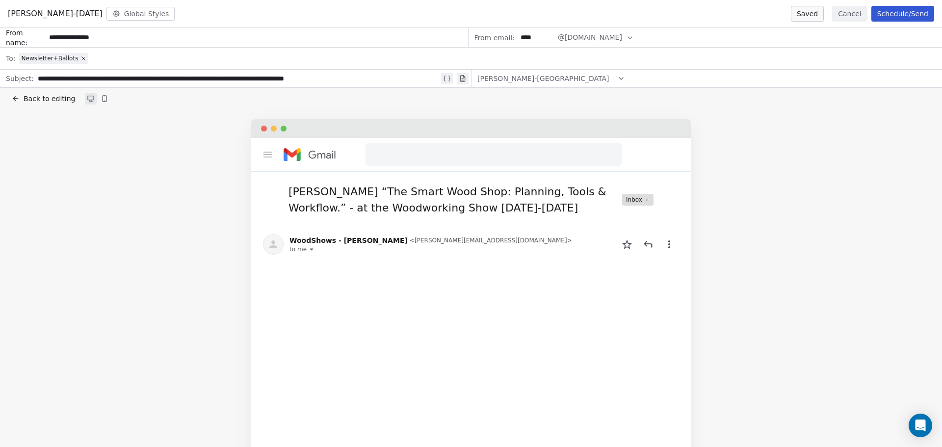
click at [33, 102] on span "Back to editing" at bounding box center [49, 99] width 51 height 10
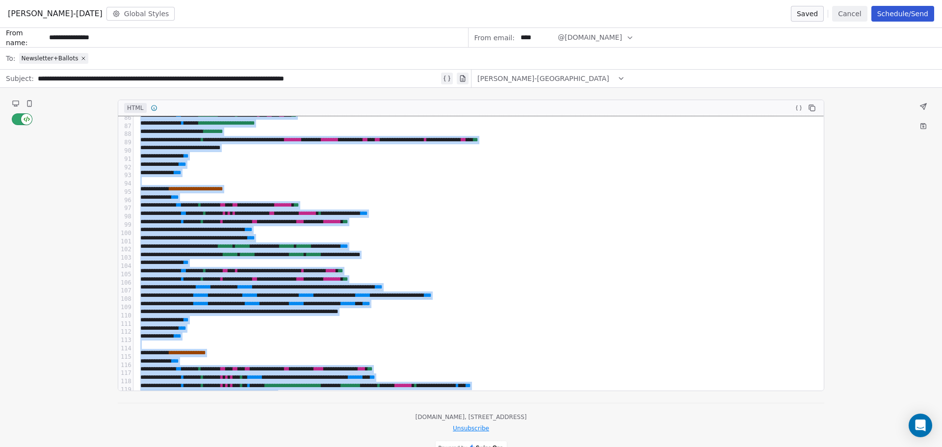
scroll to position [820, 0]
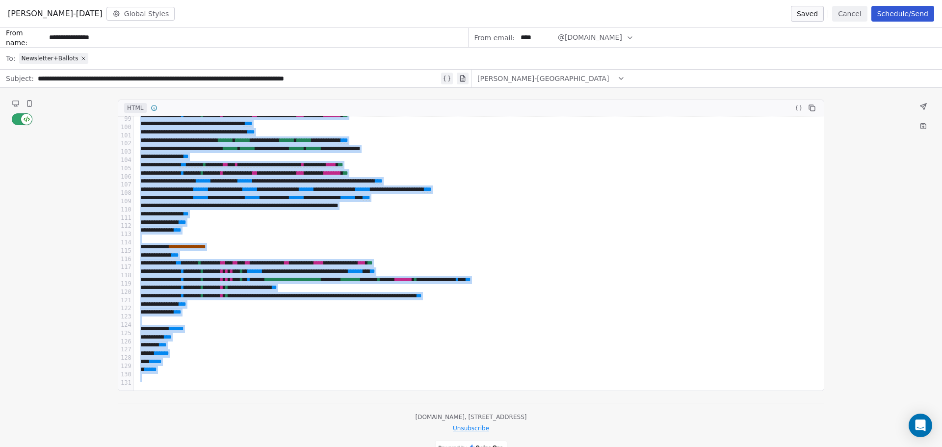
drag, startPoint x: 136, startPoint y: 124, endPoint x: 761, endPoint y: 470, distance: 714.3
click at [761, 443] on html "[DOMAIN_NAME] Contacts People Marketing Workflows Campaigns Metrics & Events Sa…" at bounding box center [471, 223] width 942 height 447
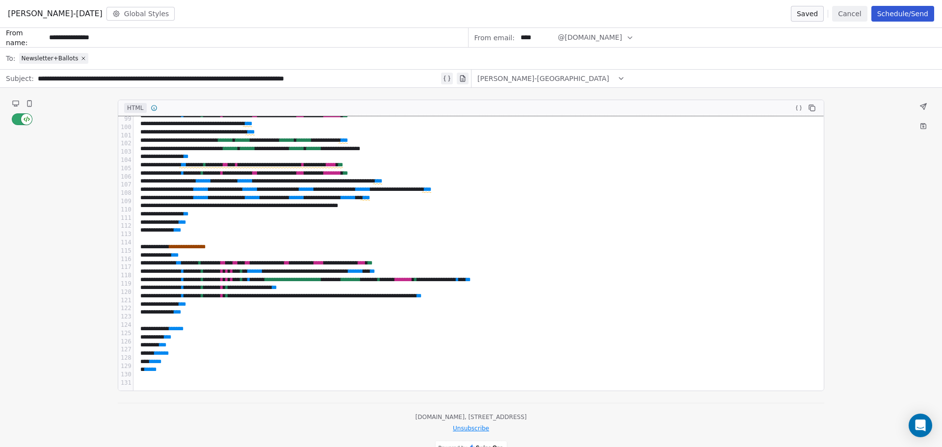
scroll to position [0, 0]
